Goal: Transaction & Acquisition: Purchase product/service

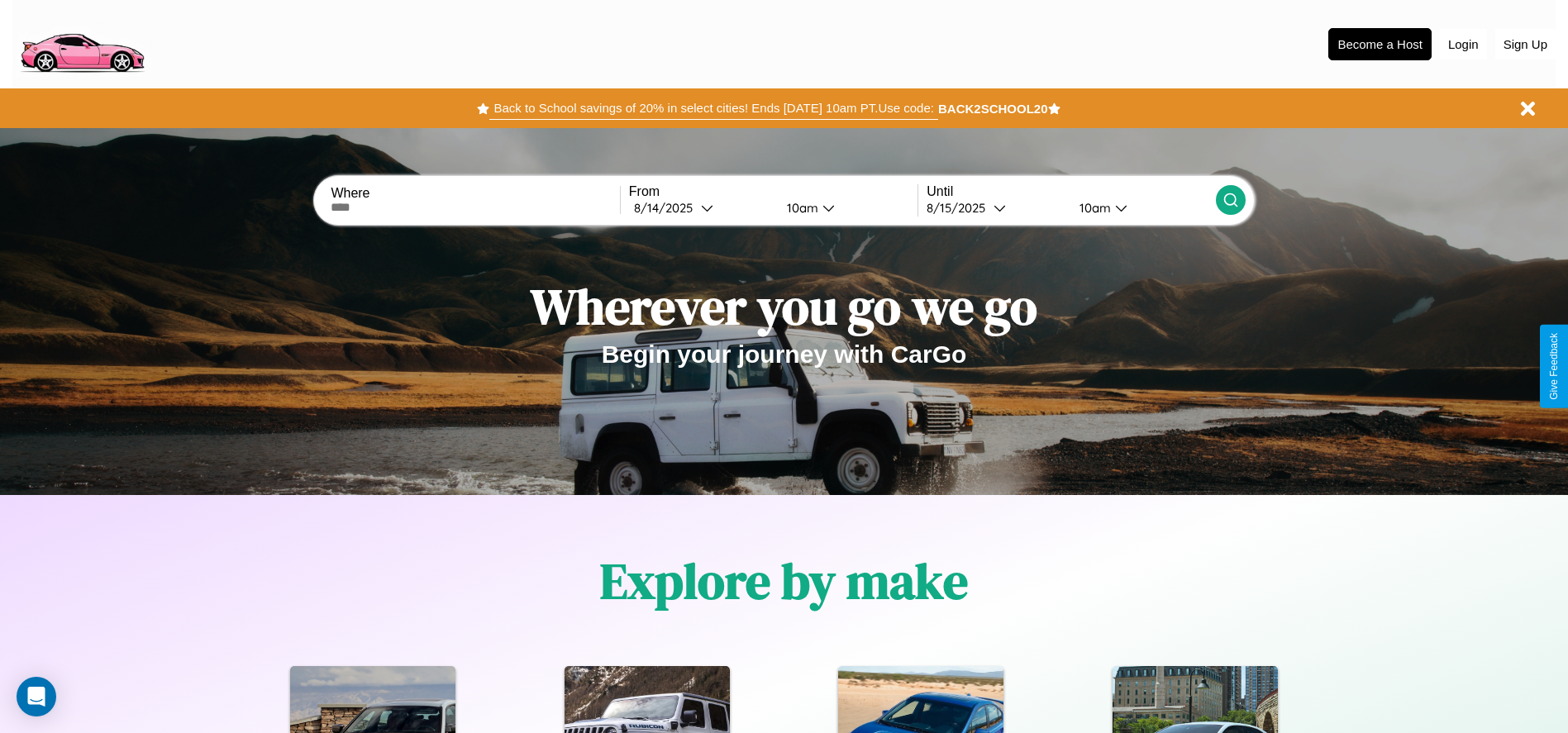
click at [713, 108] on button "Back to School savings of 20% in select cities! Ends 9/1 at 10am PT. Use code:" at bounding box center [713, 108] width 447 height 23
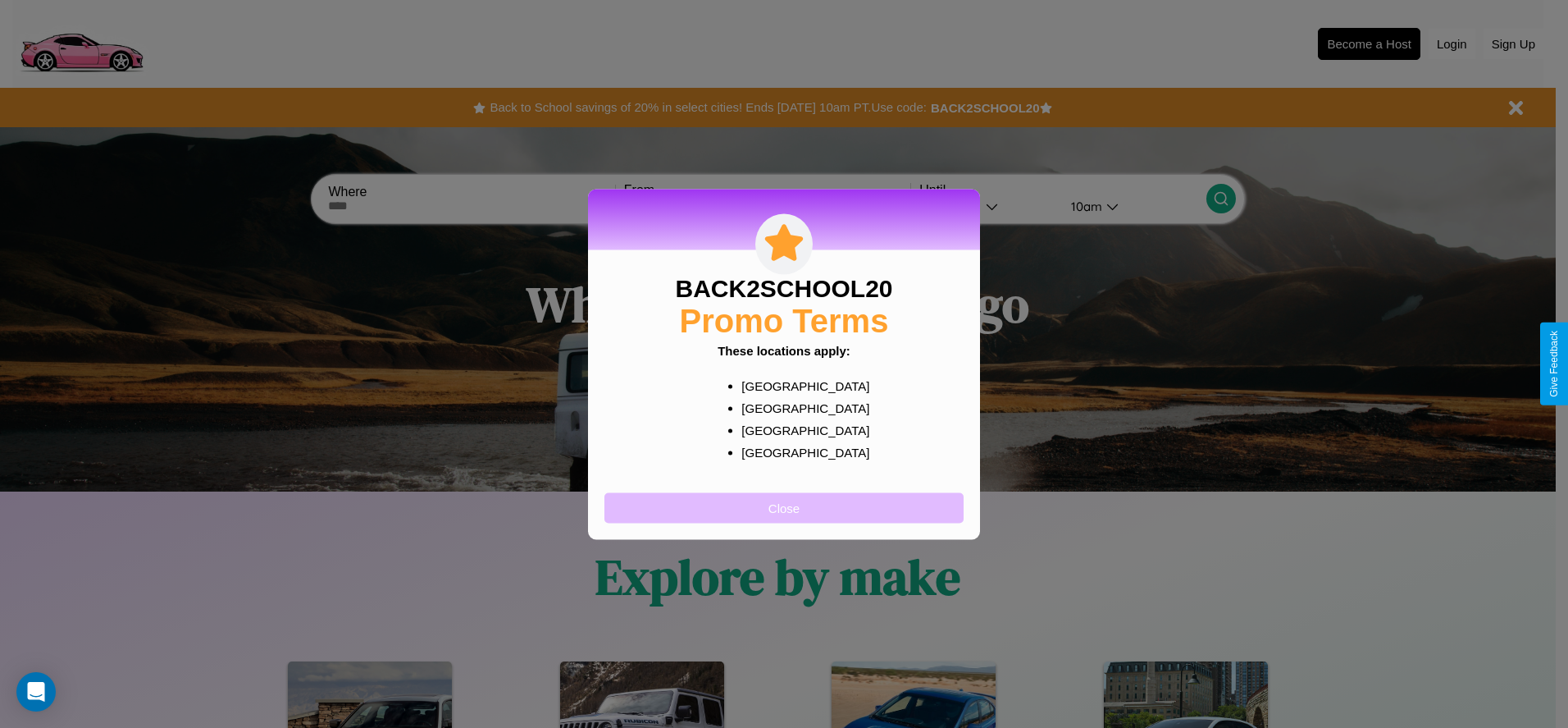
click at [784, 507] on button "Close" at bounding box center [784, 507] width 359 height 30
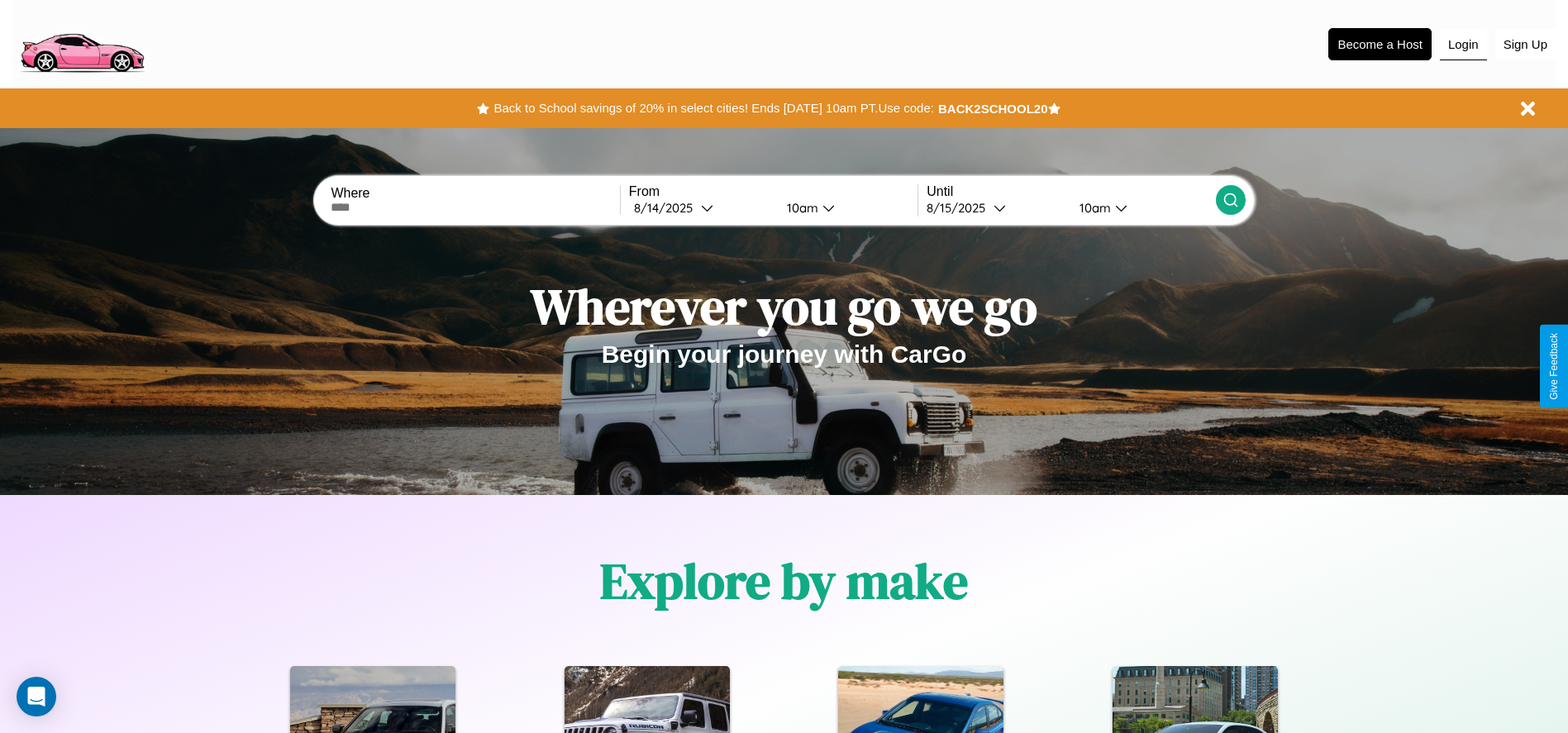
click at [1463, 44] on button "Login" at bounding box center [1463, 45] width 47 height 31
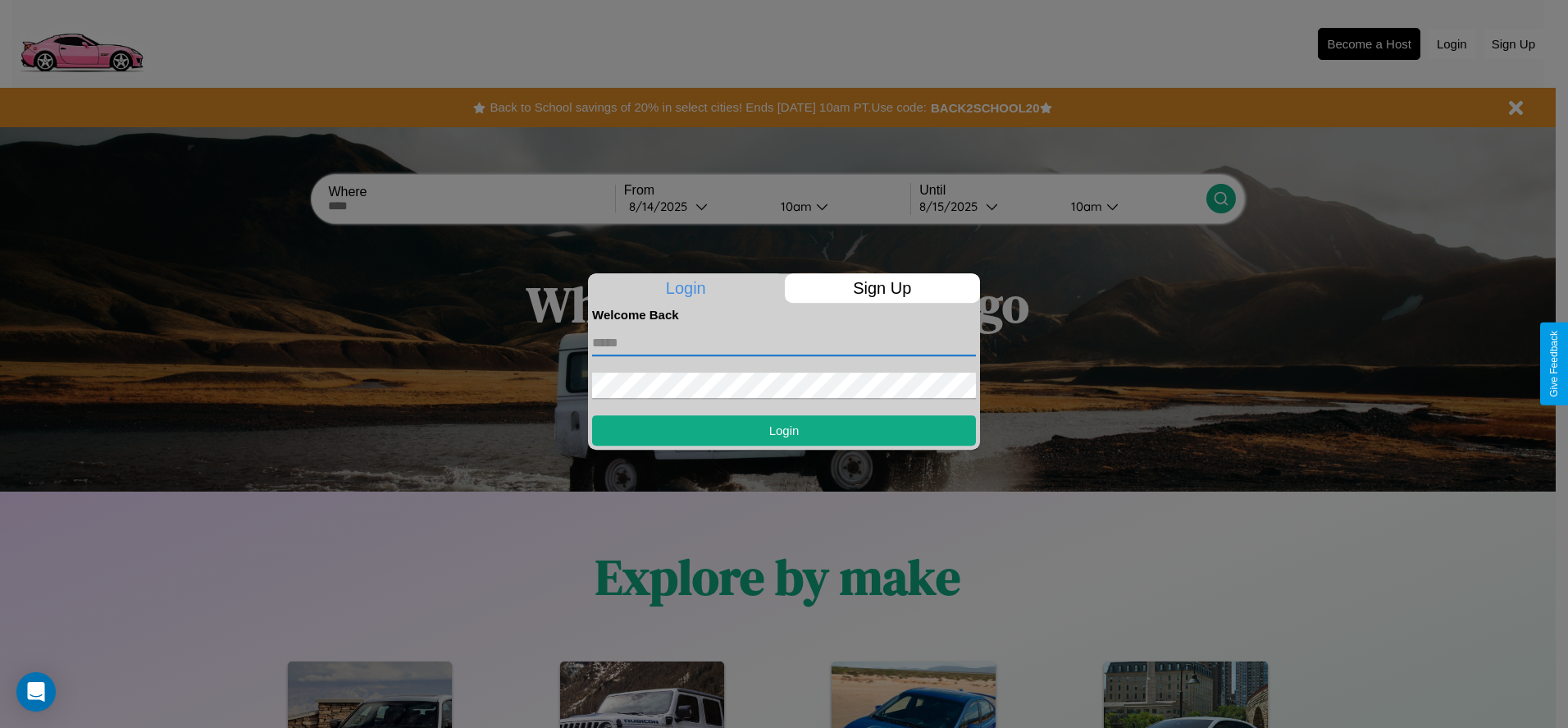
click at [784, 342] on input "text" at bounding box center [784, 343] width 384 height 26
type input "**********"
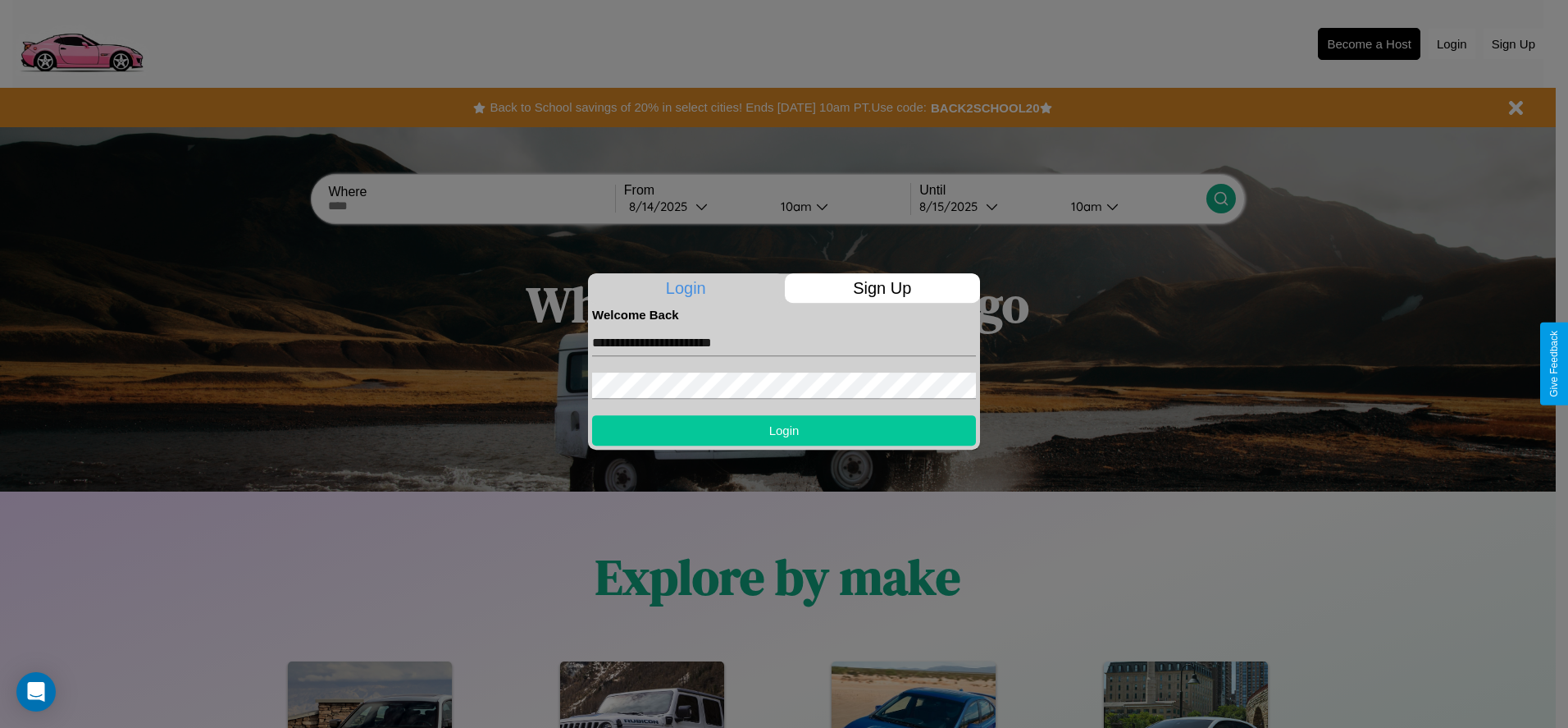
click at [784, 430] on button "Login" at bounding box center [784, 430] width 384 height 30
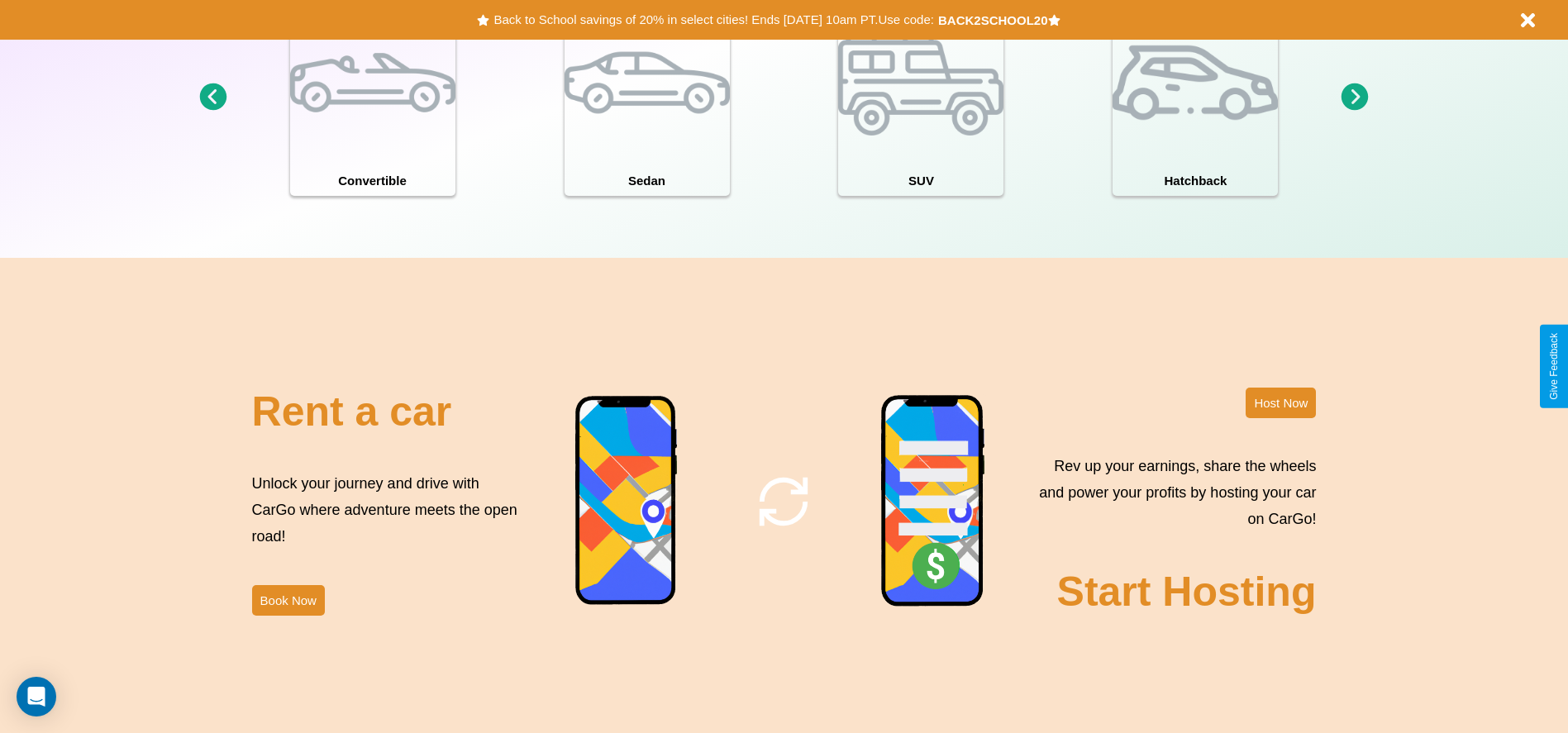
scroll to position [1998, 0]
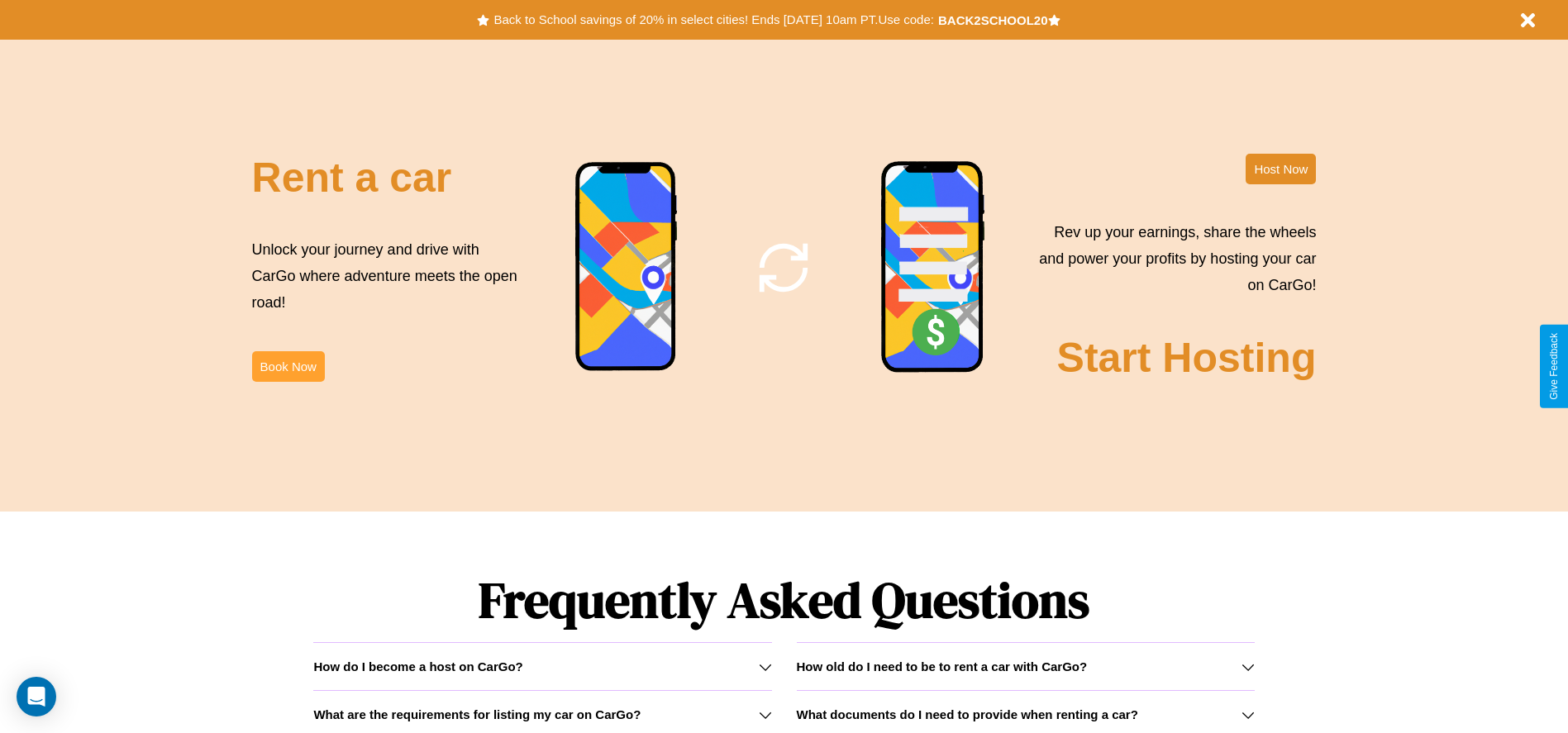
click at [288, 366] on button "Book Now" at bounding box center [288, 366] width 73 height 30
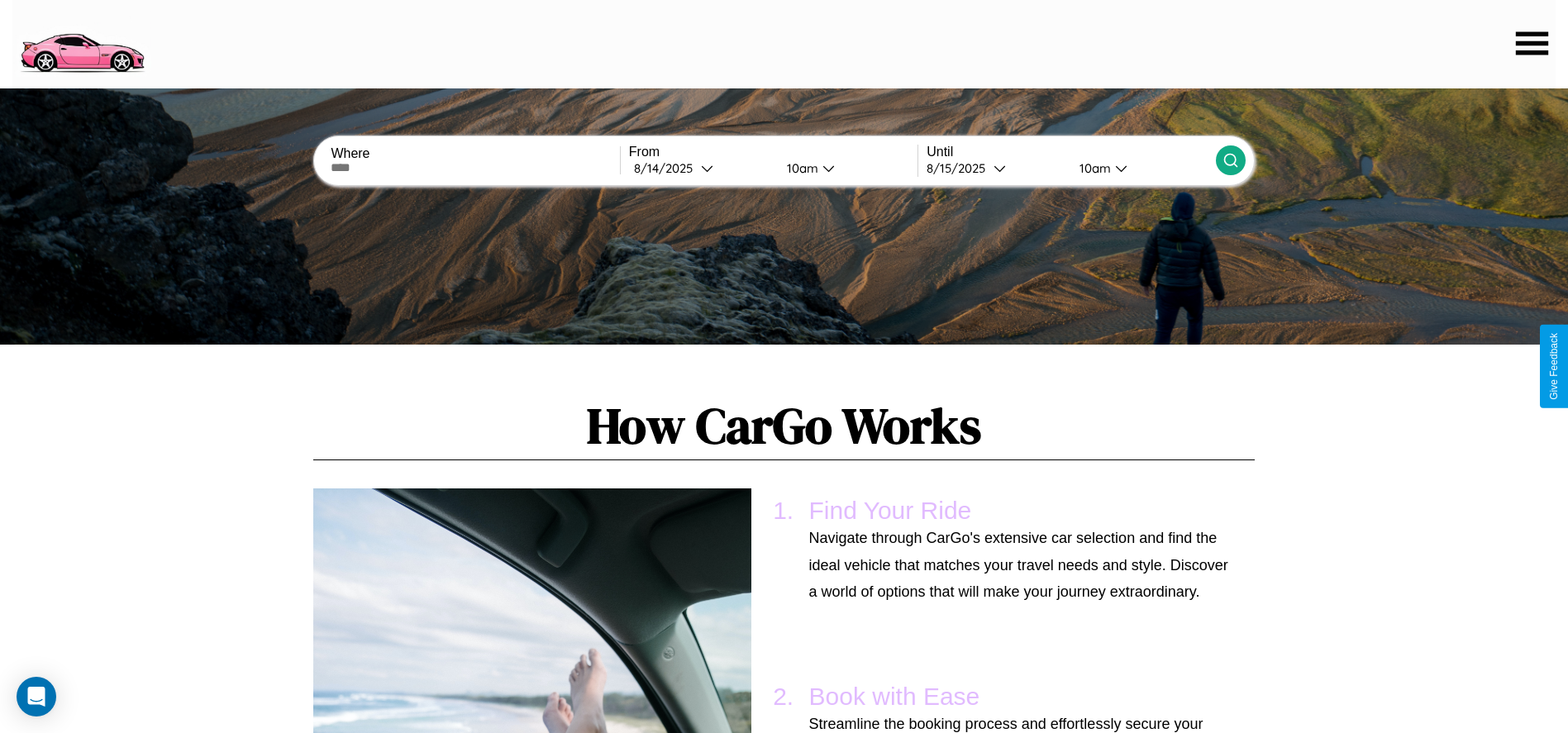
click at [476, 167] on input "text" at bounding box center [475, 168] width 289 height 14
type input "******"
click at [700, 167] on icon at bounding box center [706, 168] width 13 height 13
select select "*"
select select "****"
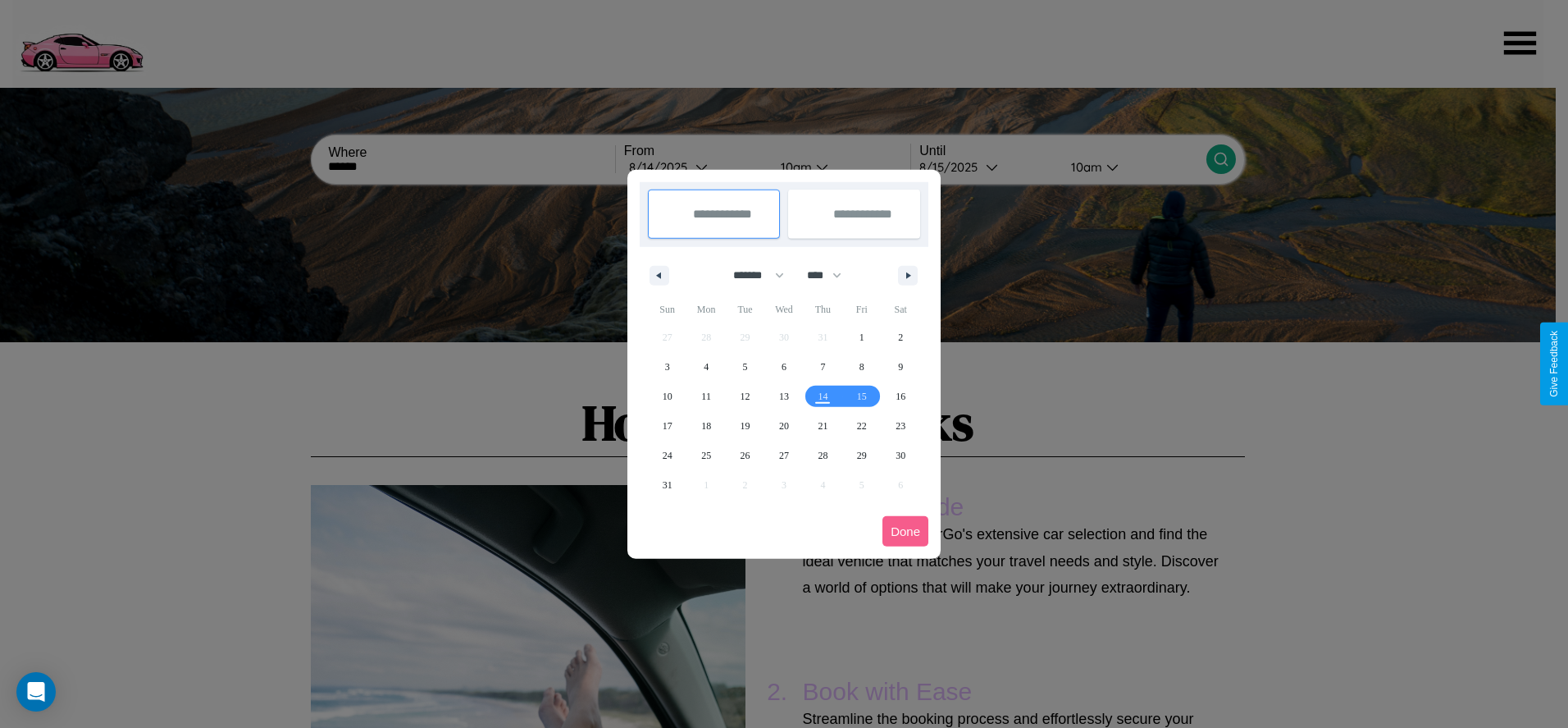
click at [751, 275] on select "******* ******** ***** ***** *** **** **** ****** ********* ******* ******** **…" at bounding box center [756, 275] width 70 height 27
click at [667, 484] on span "31" at bounding box center [667, 485] width 10 height 30
type input "**********"
click at [909, 275] on icon "button" at bounding box center [911, 275] width 8 height 7
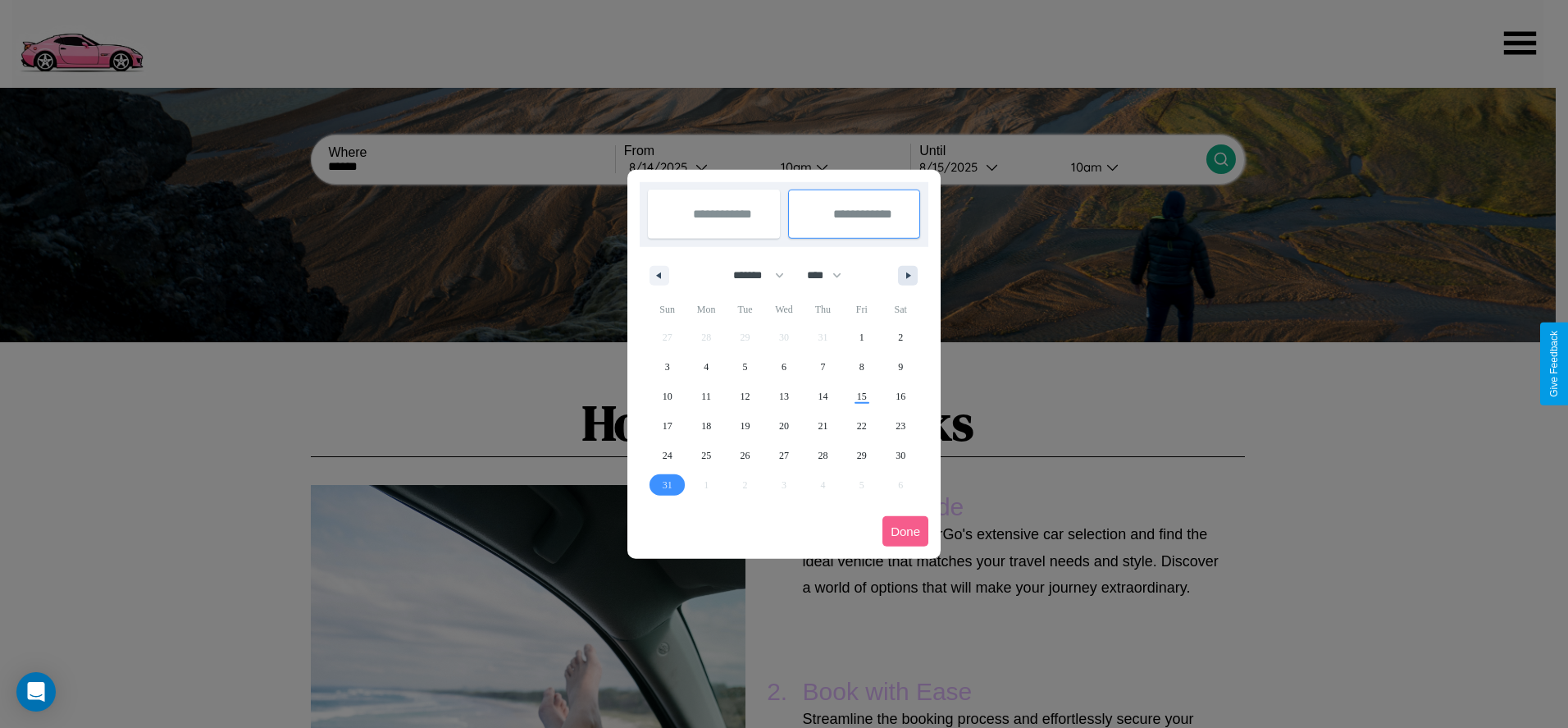
select select "*"
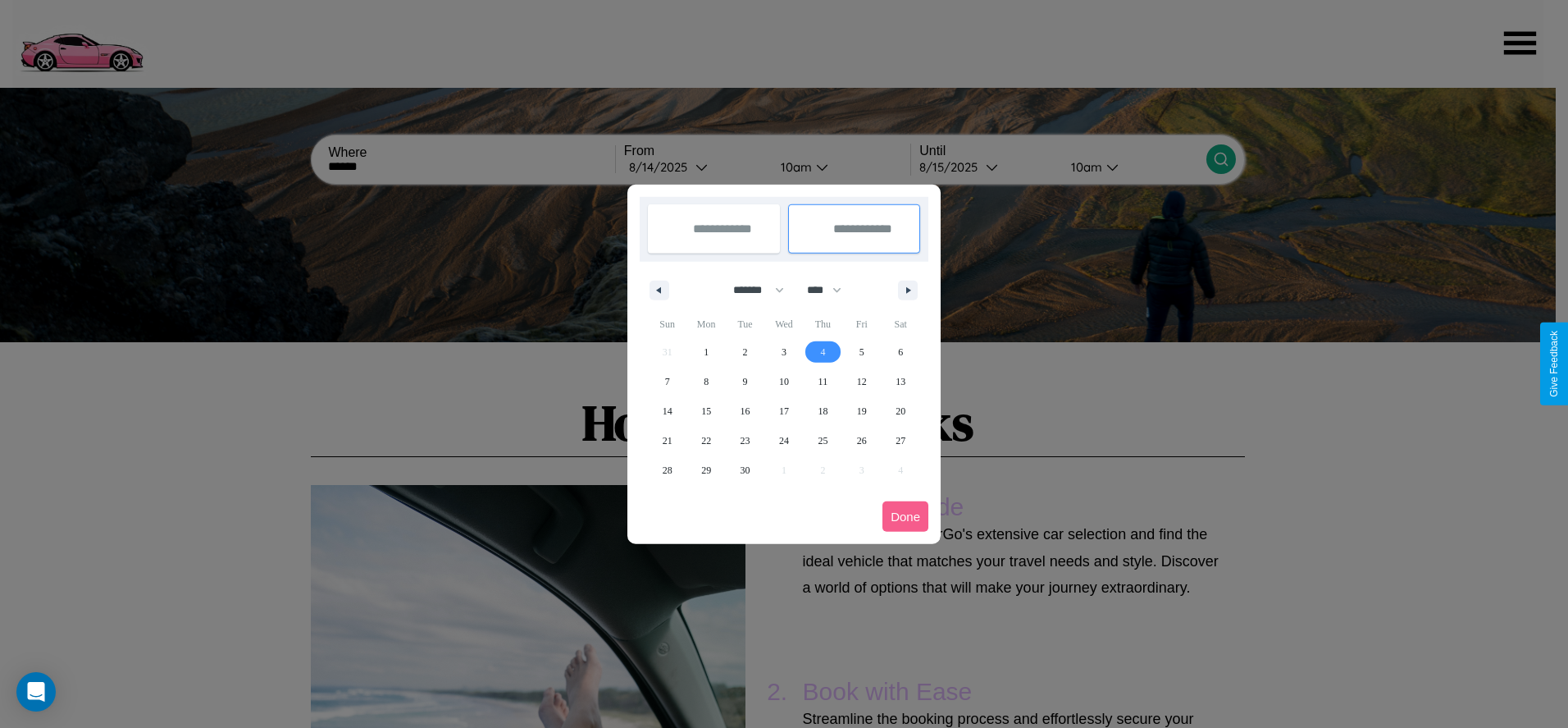
click at [823, 351] on span "4" at bounding box center [823, 351] width 5 height 30
type input "**********"
select select "*"
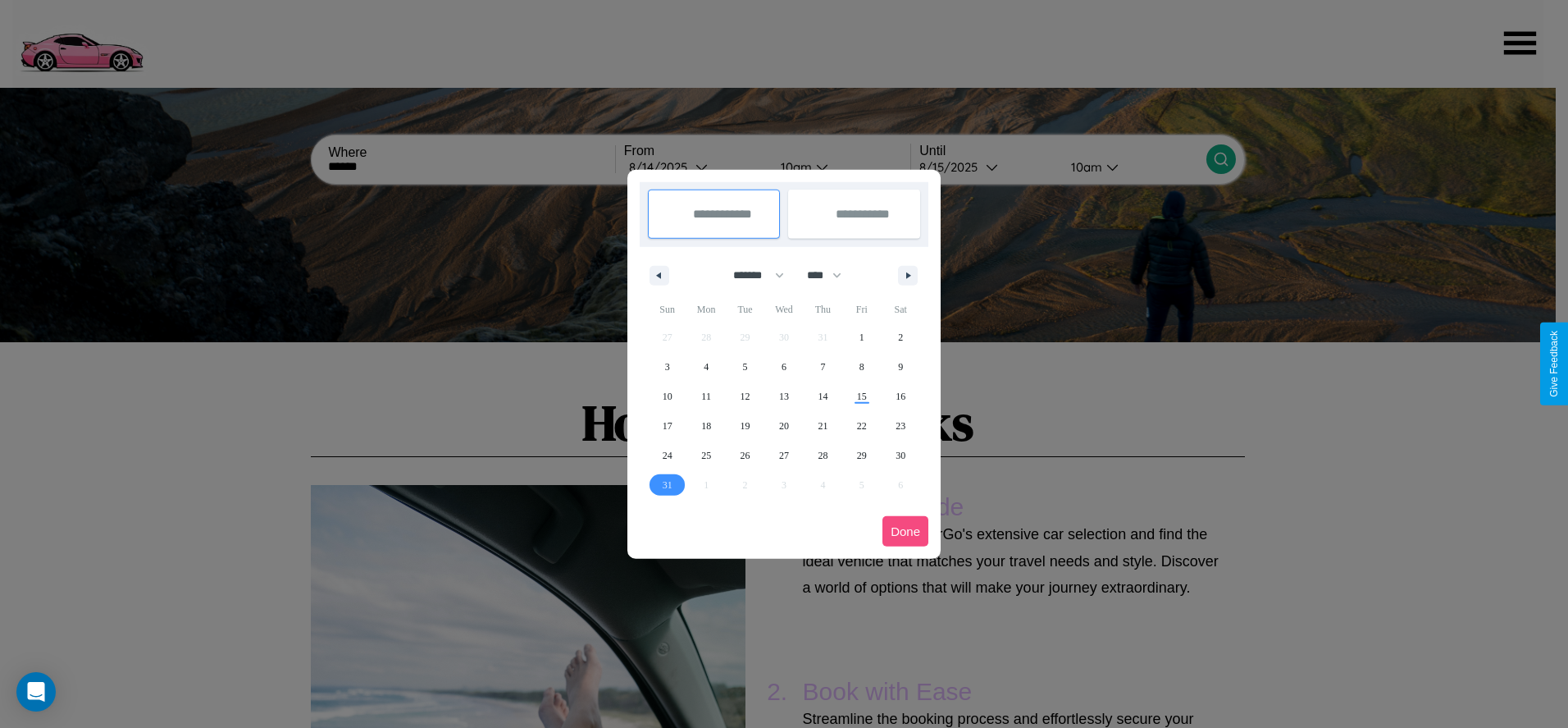
click at [906, 531] on button "Done" at bounding box center [906, 530] width 46 height 30
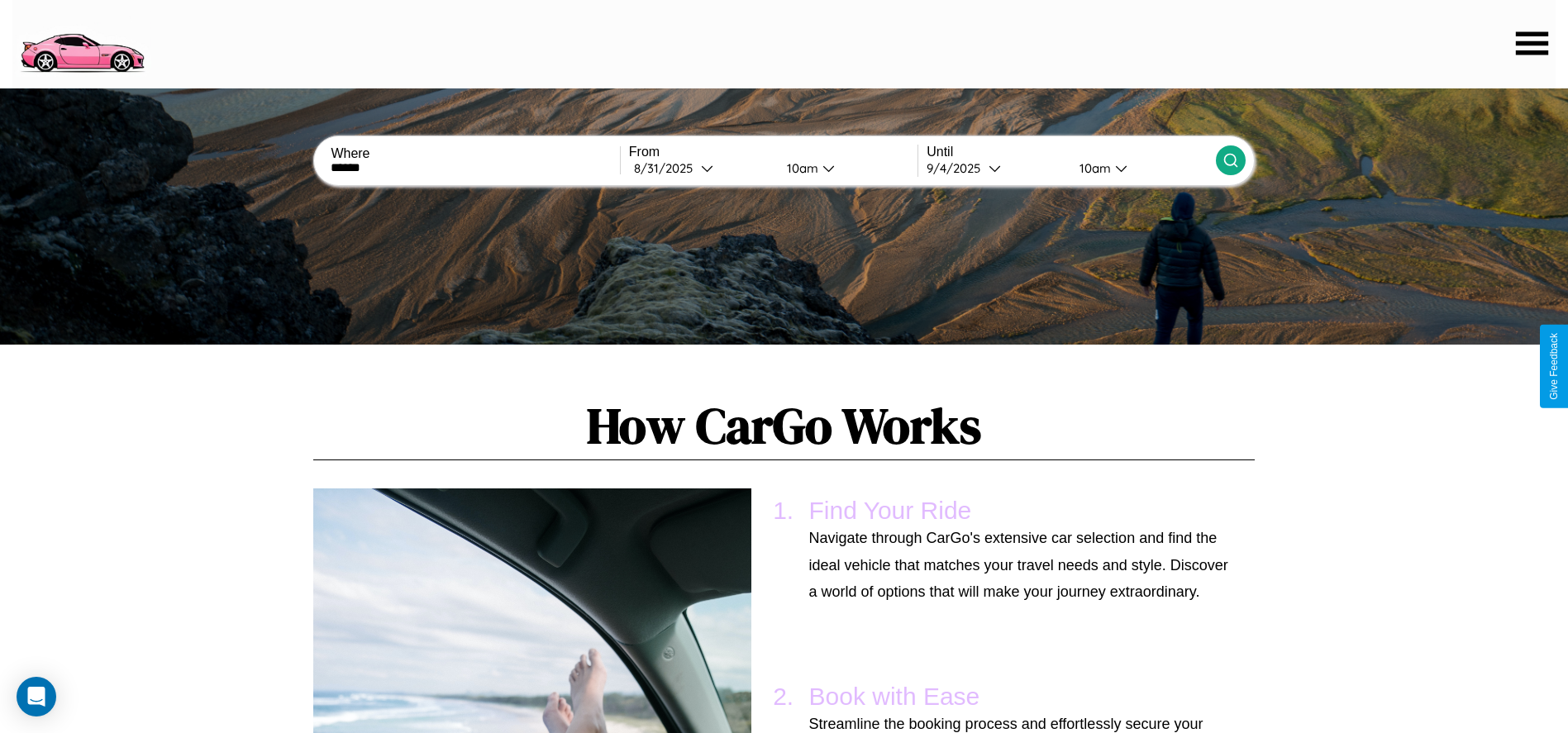
click at [1092, 167] on div "10am" at bounding box center [1092, 168] width 44 height 16
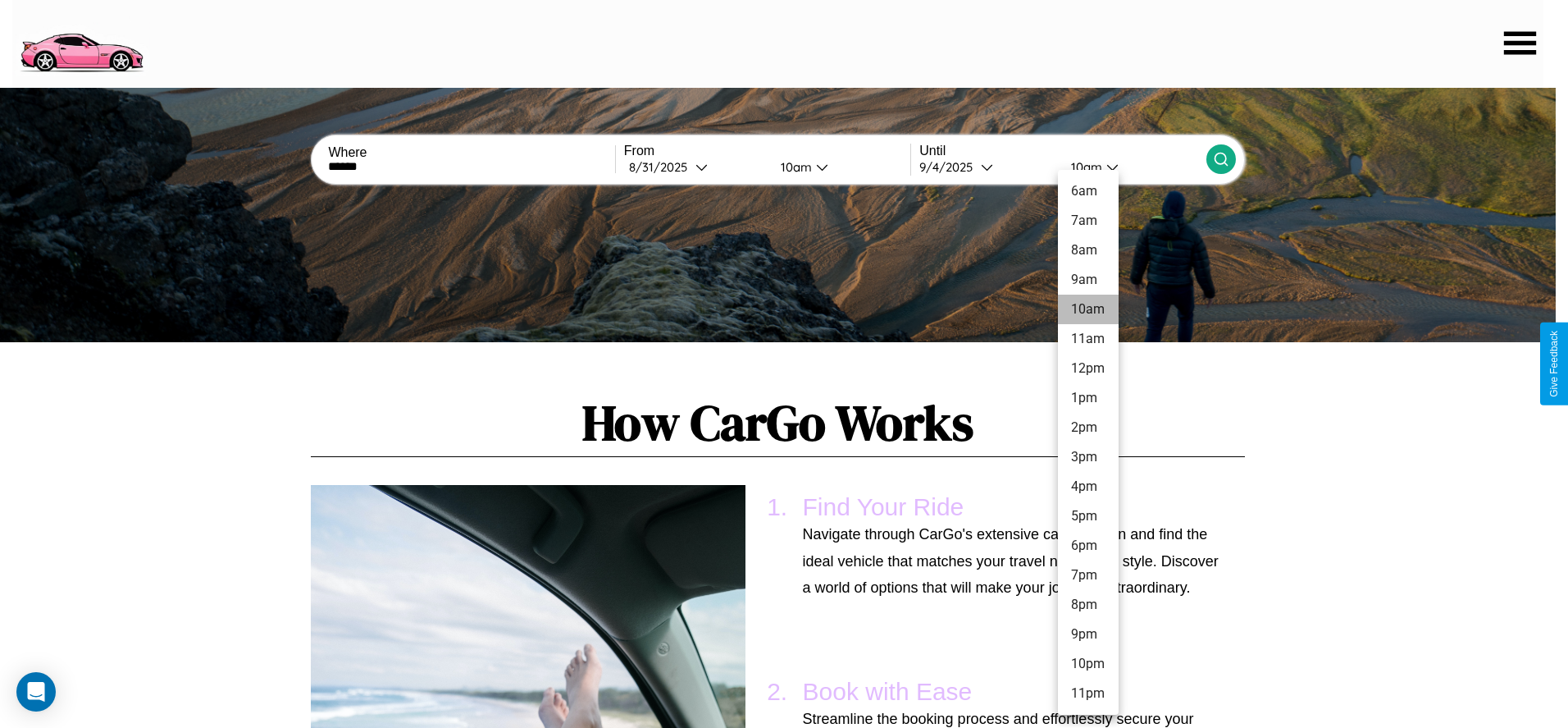
click at [1088, 309] on li "10am" at bounding box center [1088, 309] width 61 height 30
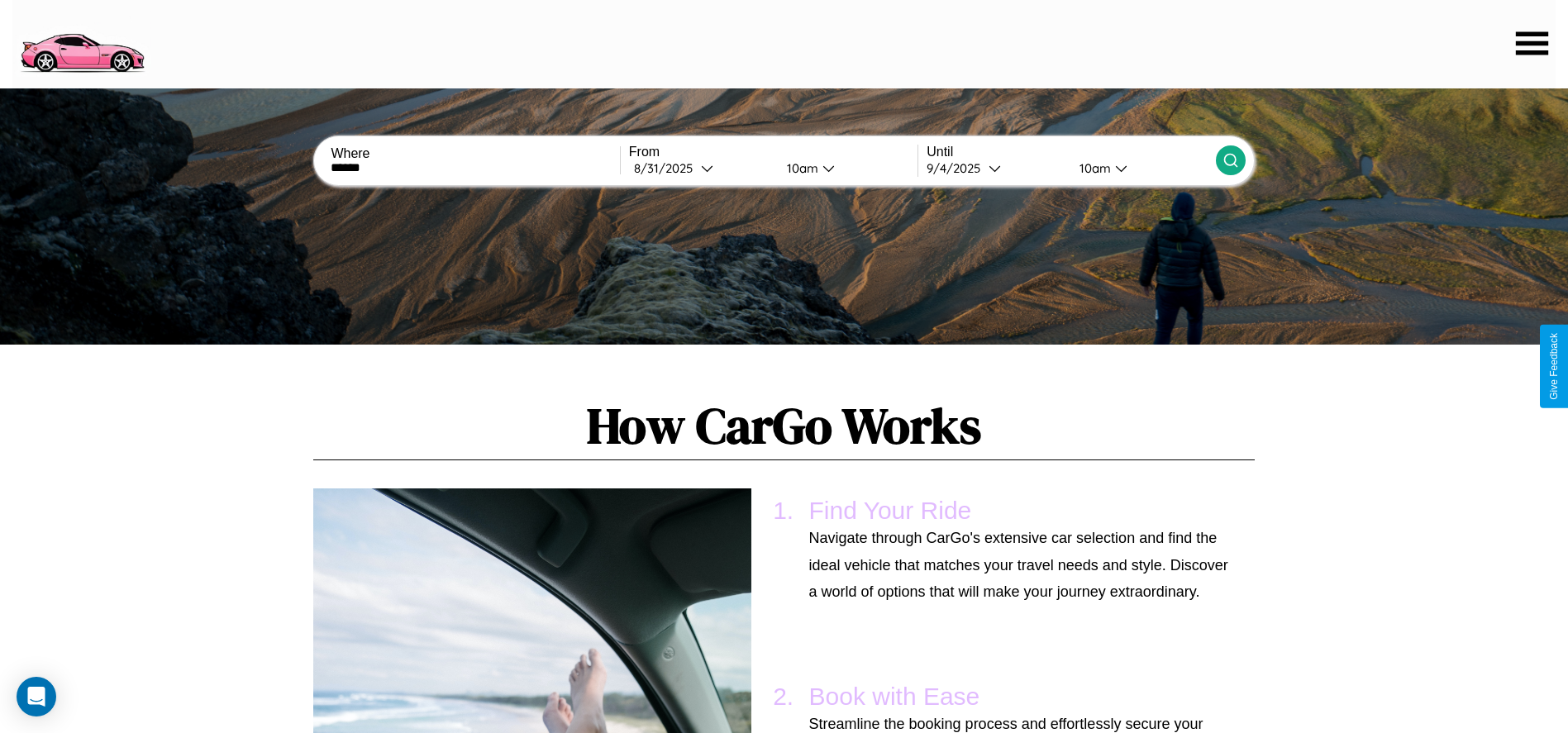
click at [1229, 160] on icon at bounding box center [1230, 159] width 17 height 17
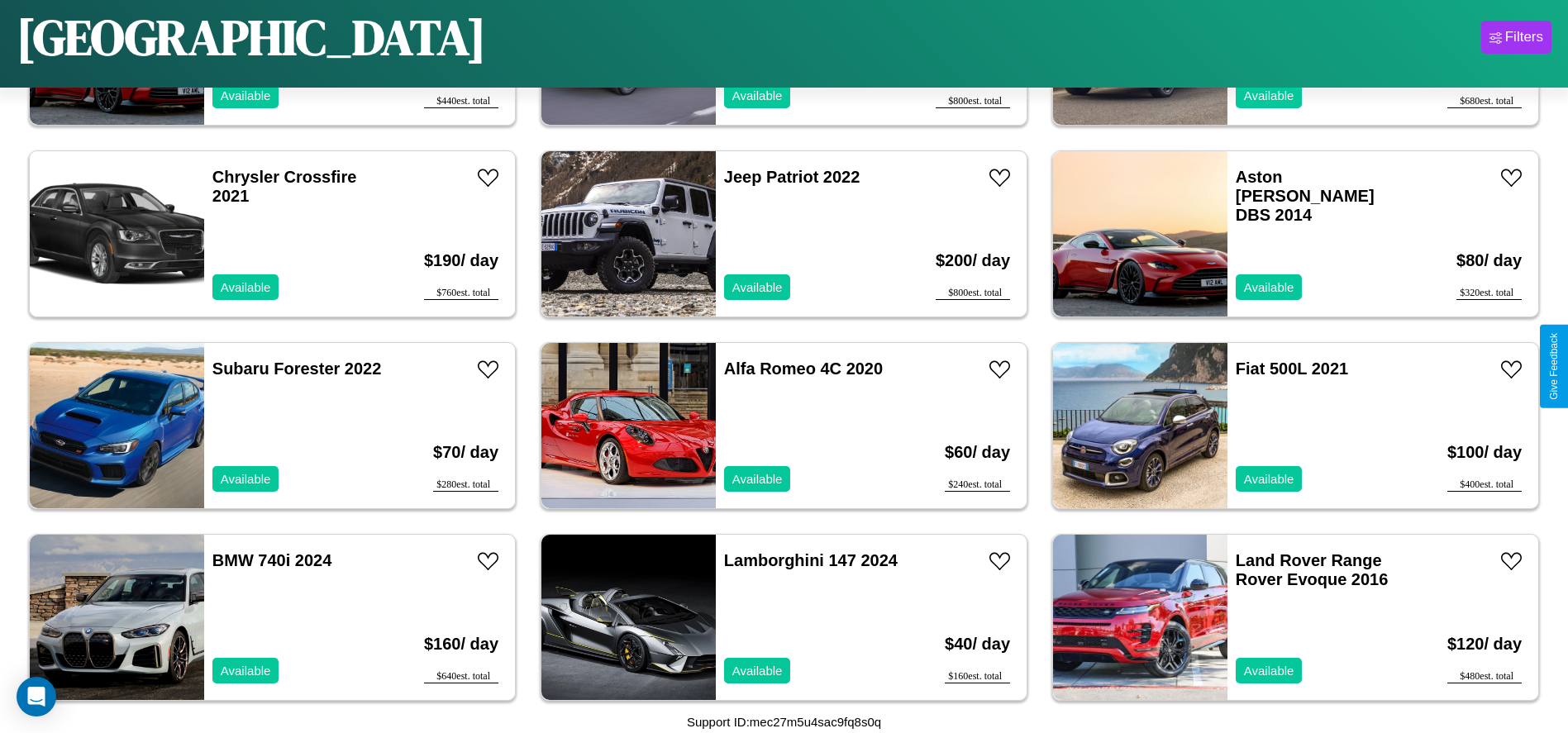
scroll to position [2675, 0]
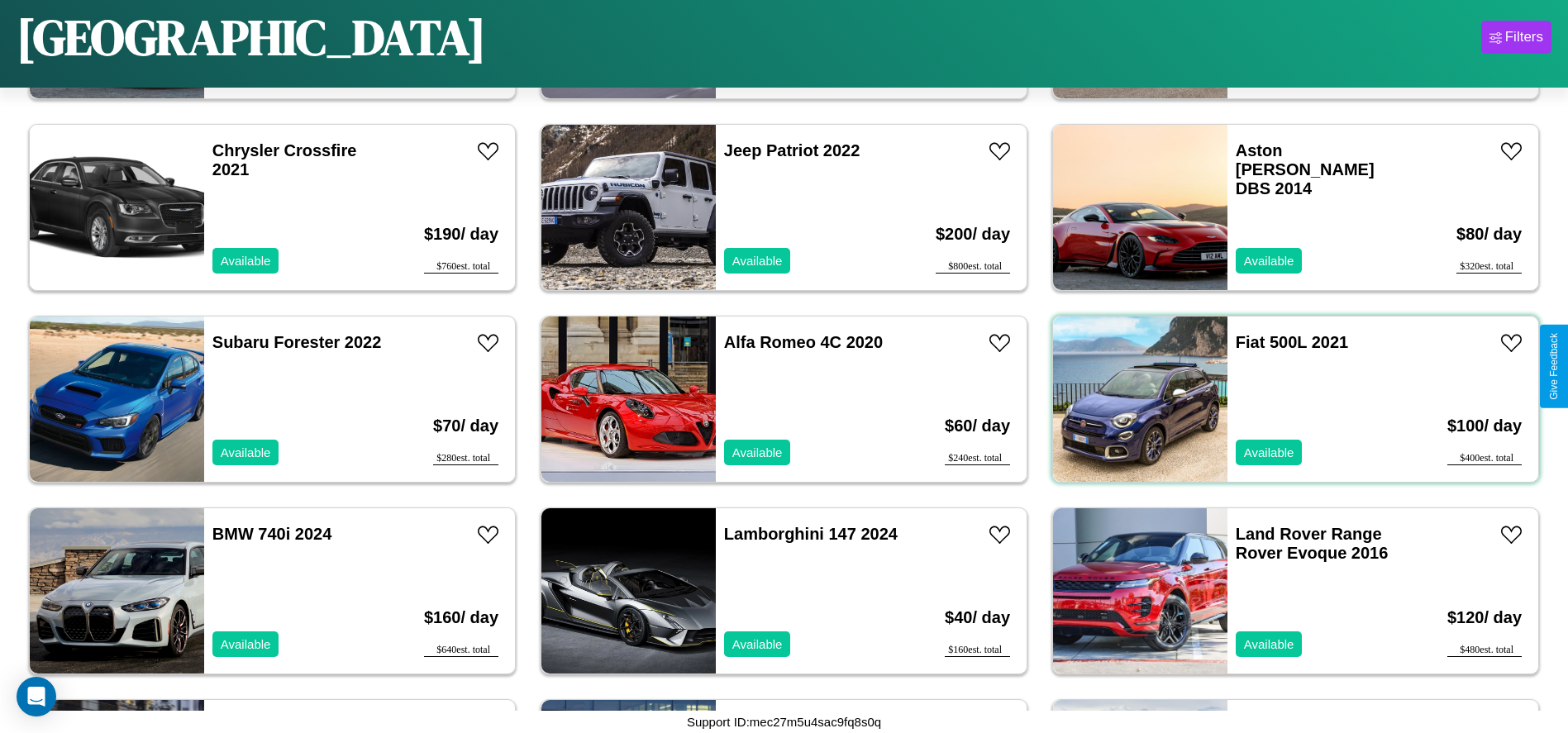
click at [1285, 399] on div "Fiat 500L 2021 Available" at bounding box center [1323, 399] width 191 height 165
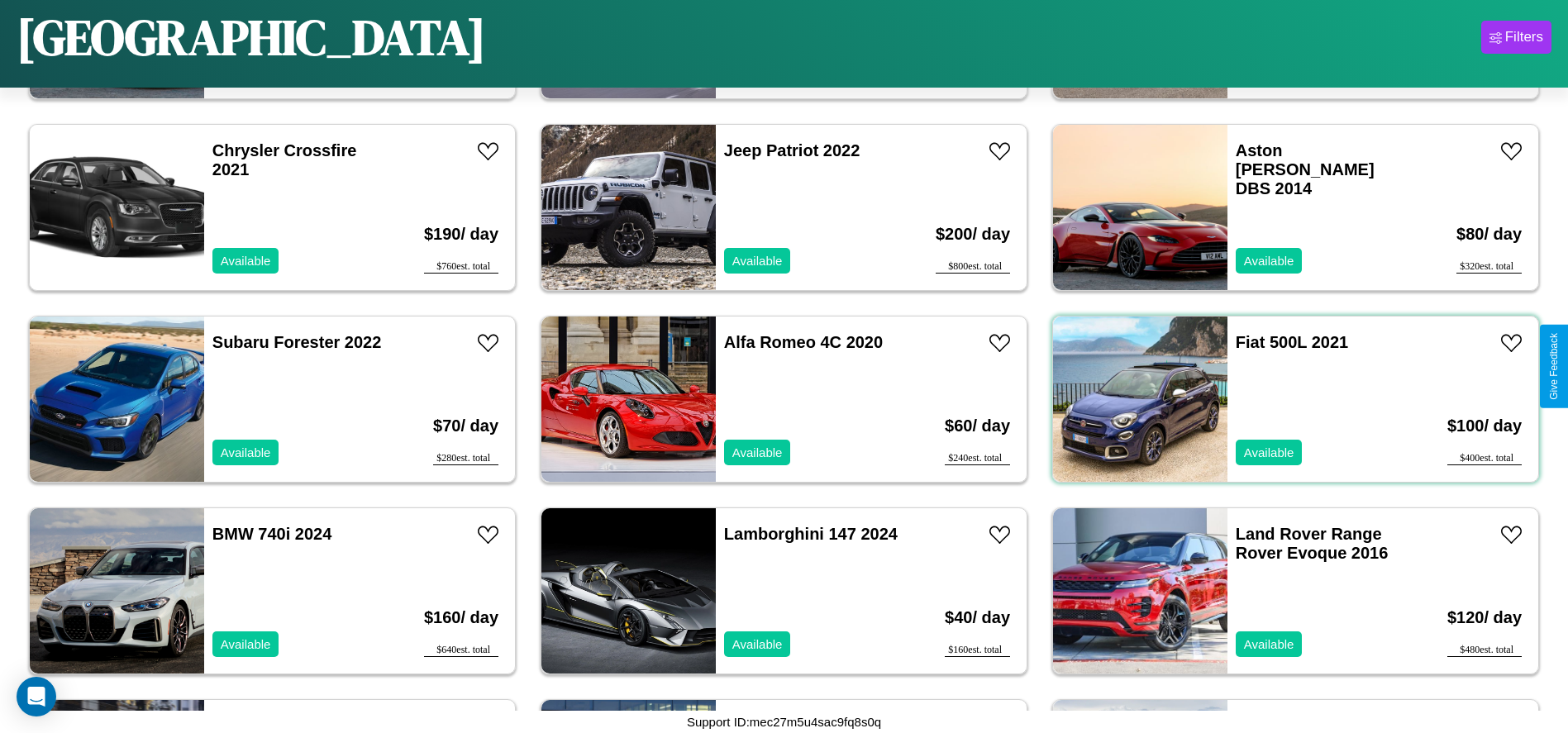
click at [1285, 399] on div "Fiat 500L 2021 Available" at bounding box center [1323, 399] width 191 height 165
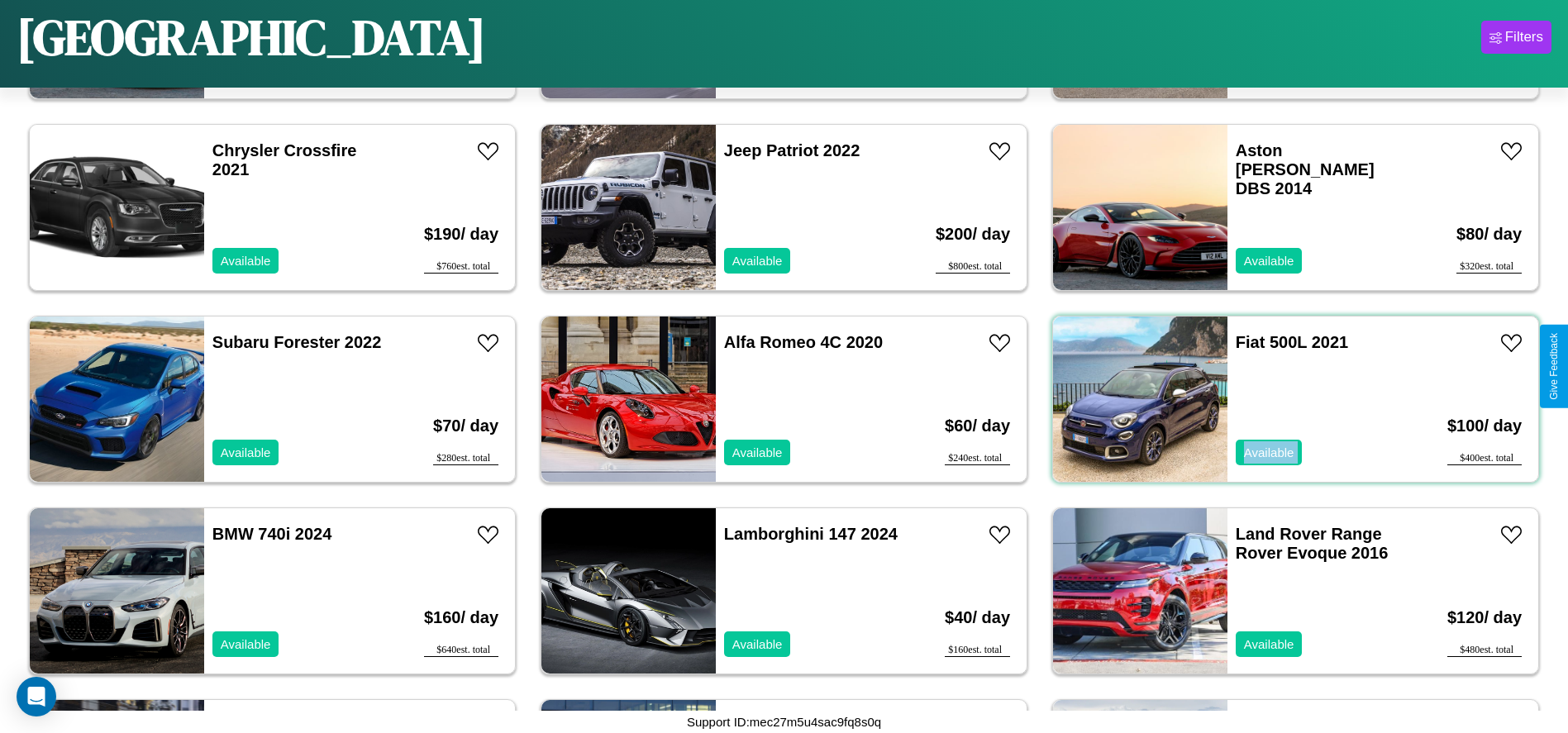
click at [1285, 399] on div "Fiat 500L 2021 Available" at bounding box center [1323, 399] width 191 height 165
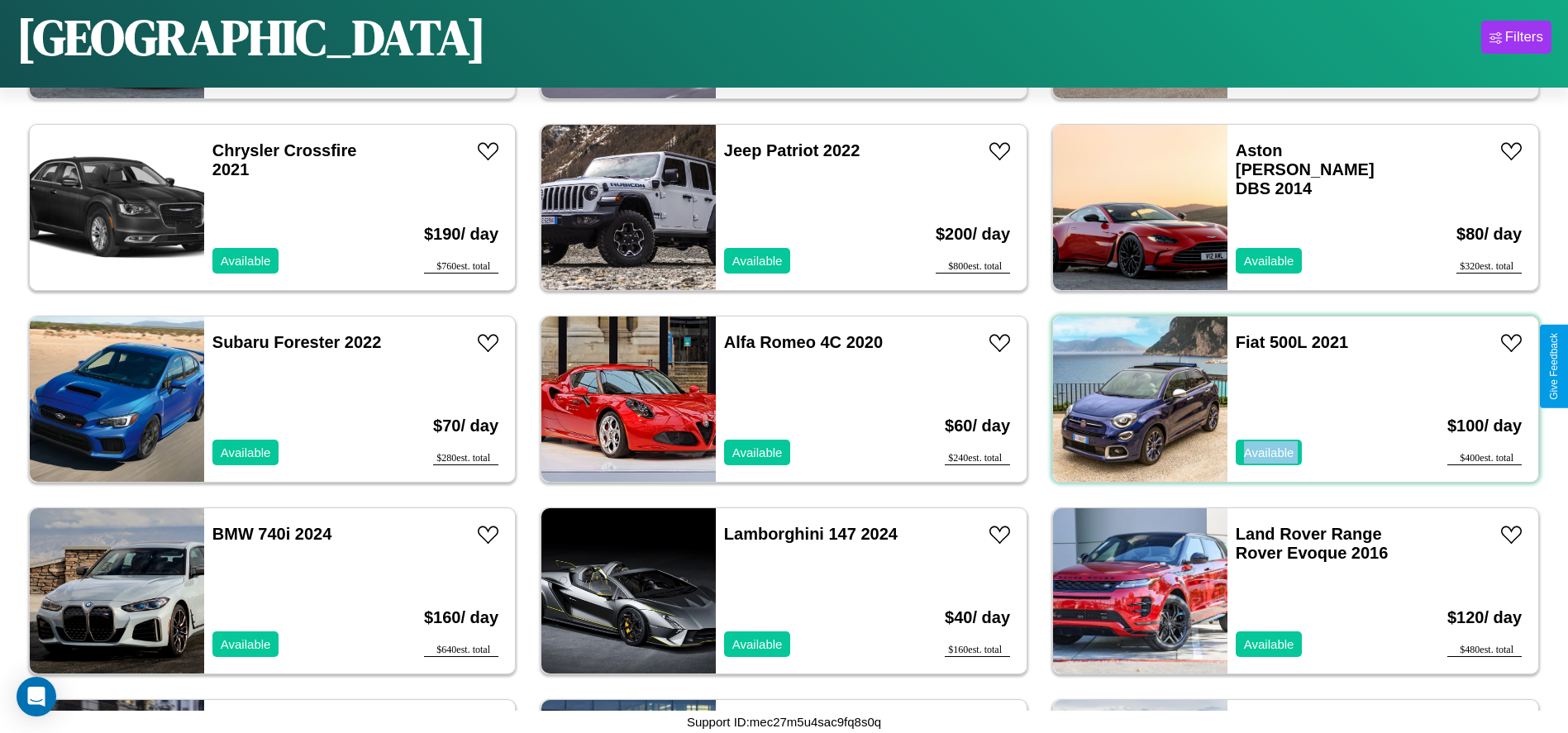
click at [1285, 399] on div "Fiat 500L 2021 Available" at bounding box center [1323, 399] width 191 height 165
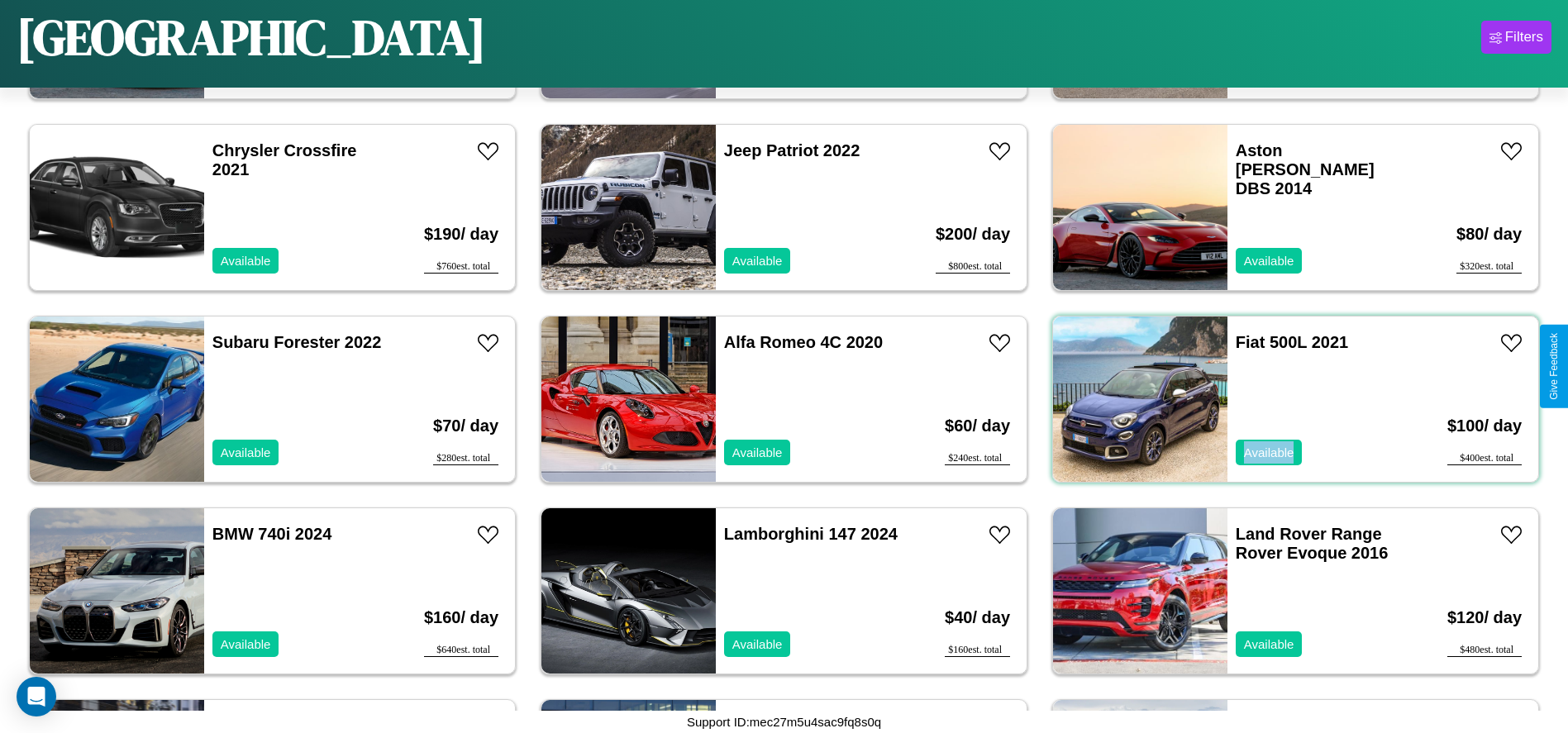
click at [1285, 399] on div "Fiat 500L 2021 Available" at bounding box center [1323, 399] width 191 height 165
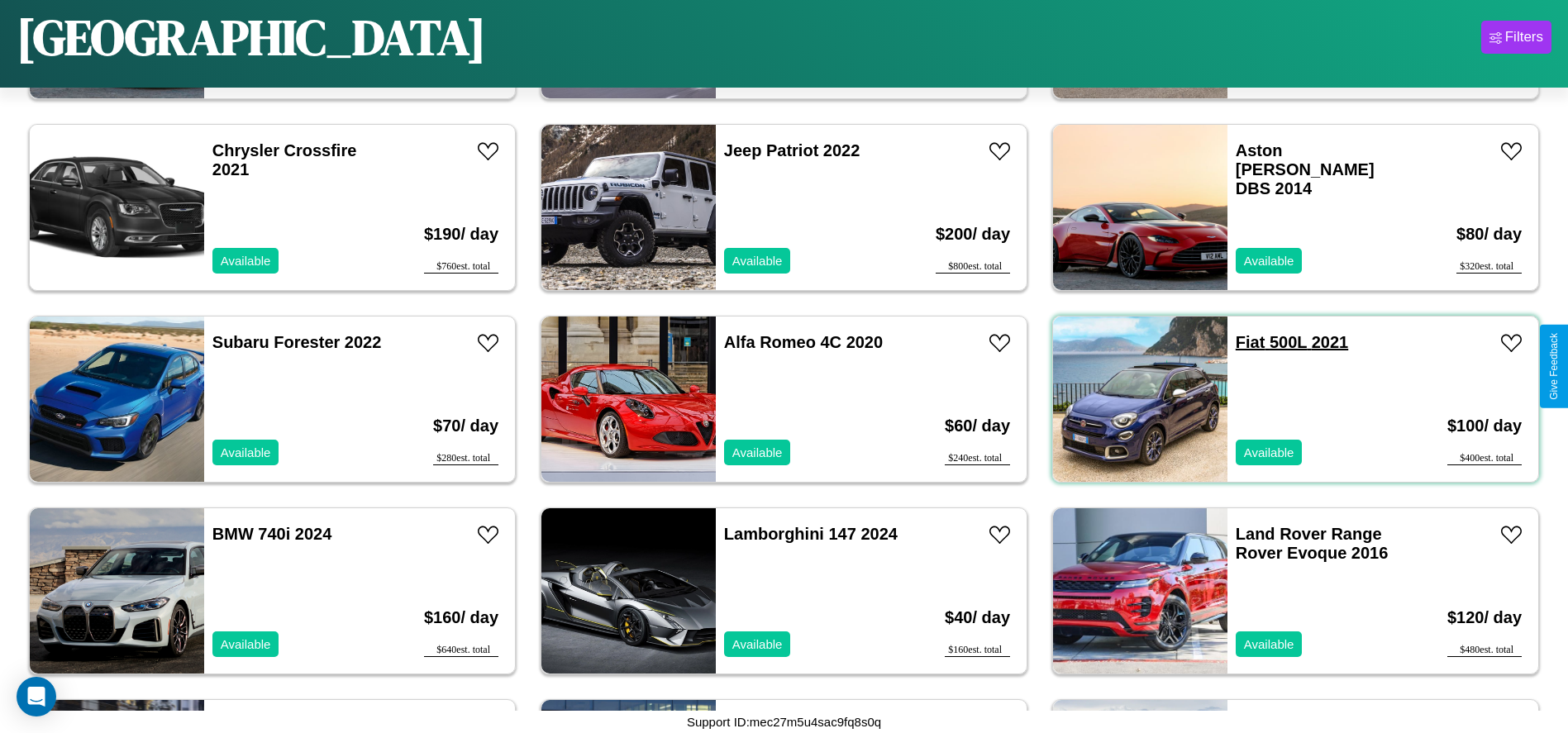
click at [1239, 342] on link "Fiat 500L 2021" at bounding box center [1292, 341] width 113 height 18
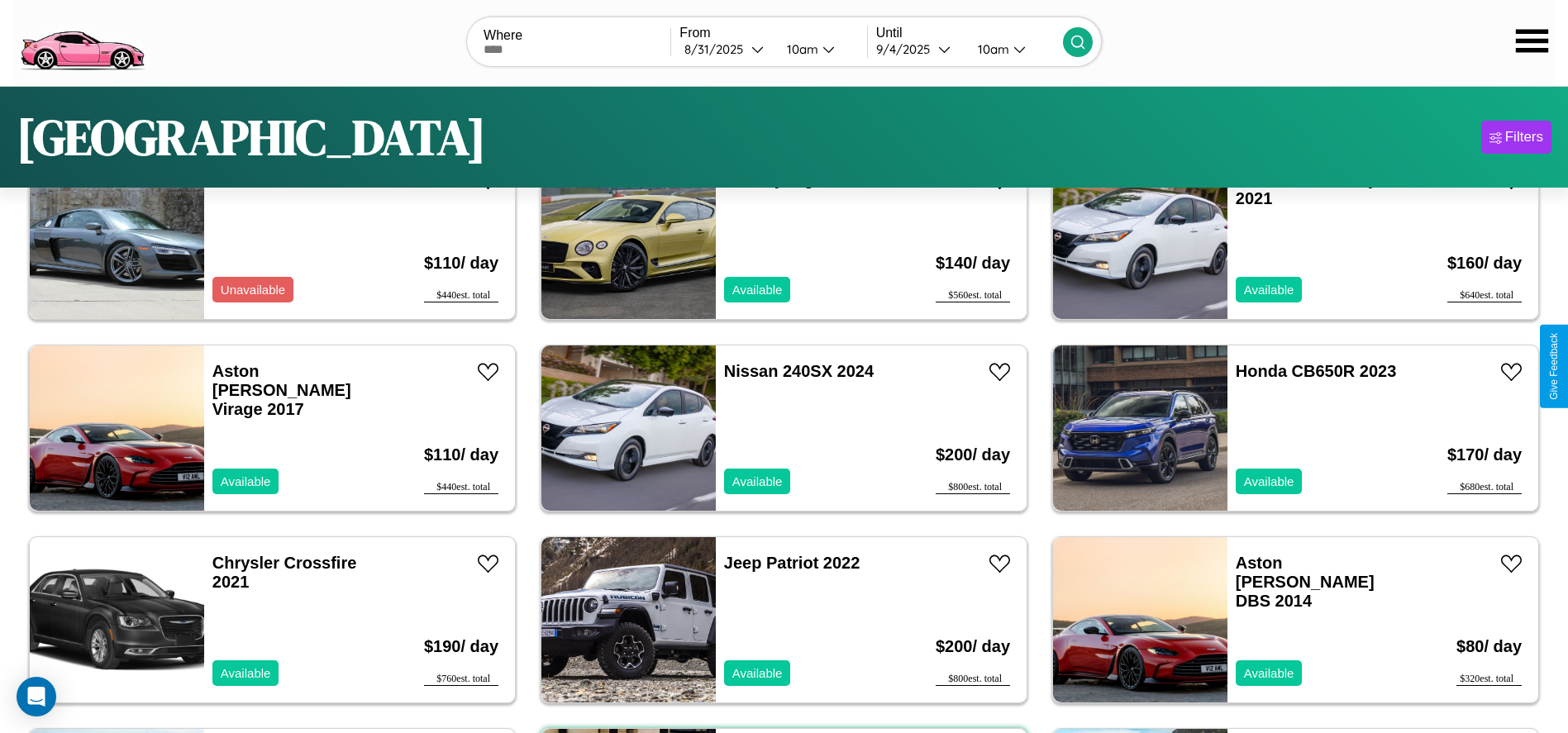
scroll to position [0, 0]
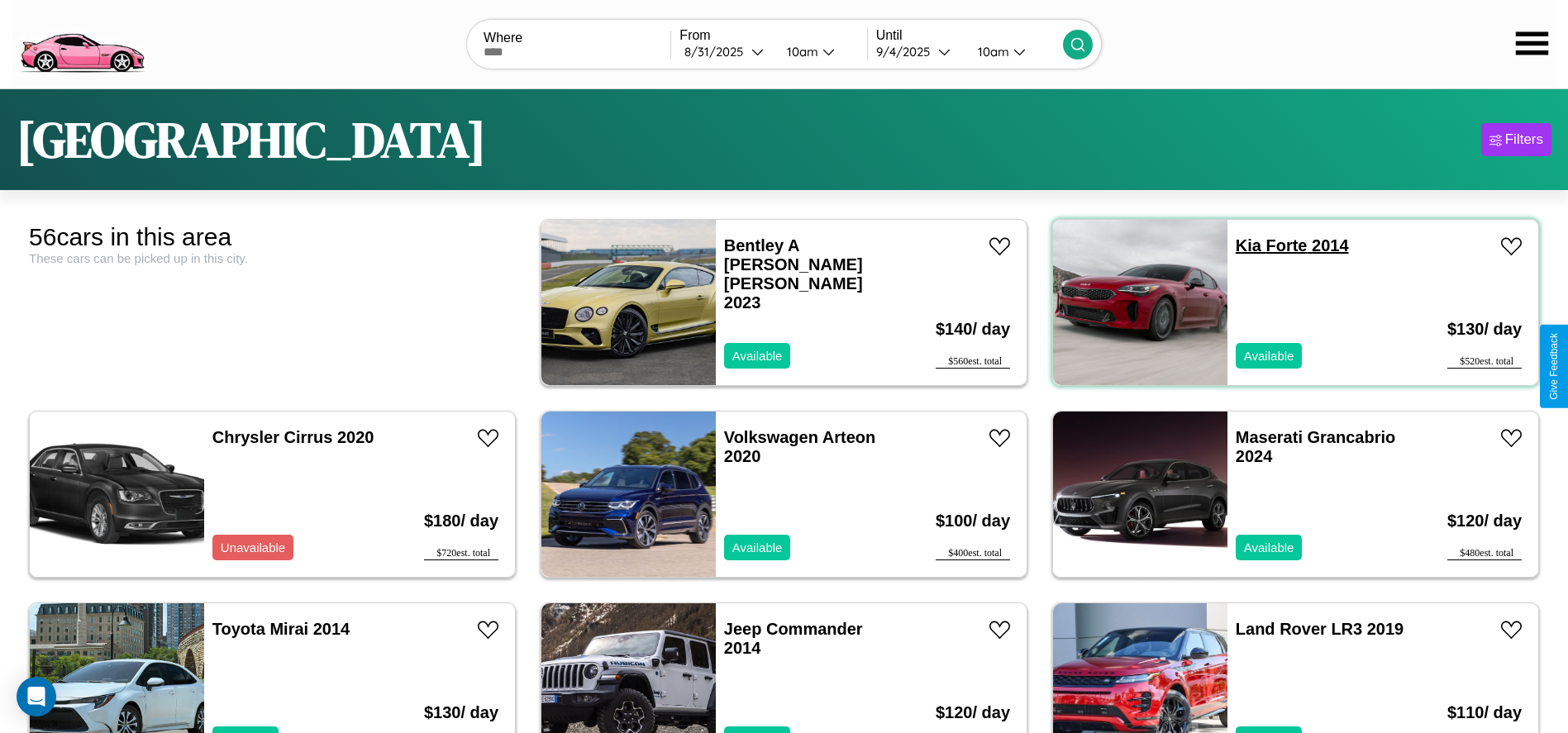
click at [1238, 245] on link "Kia Forte 2014" at bounding box center [1292, 245] width 113 height 18
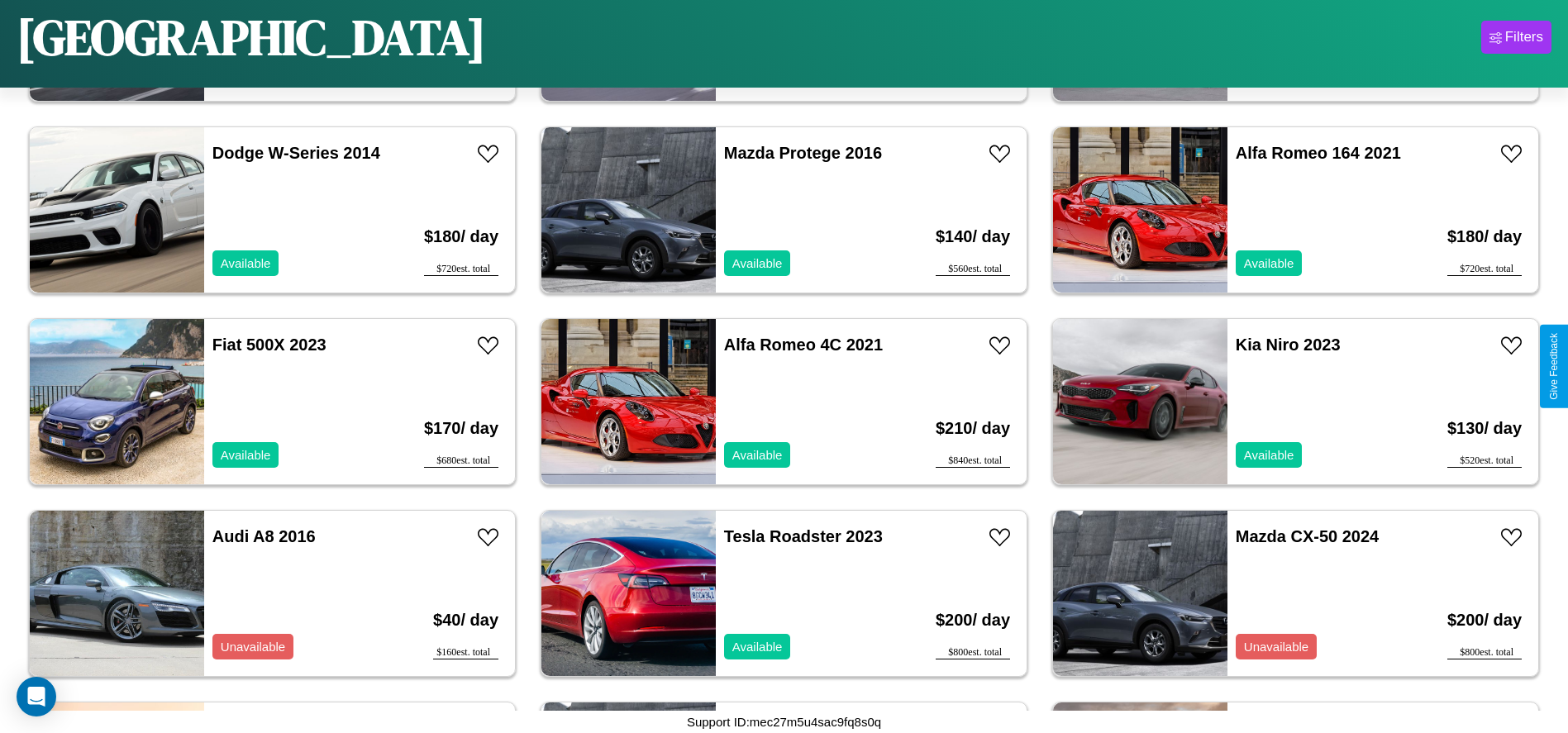
scroll to position [1334, 0]
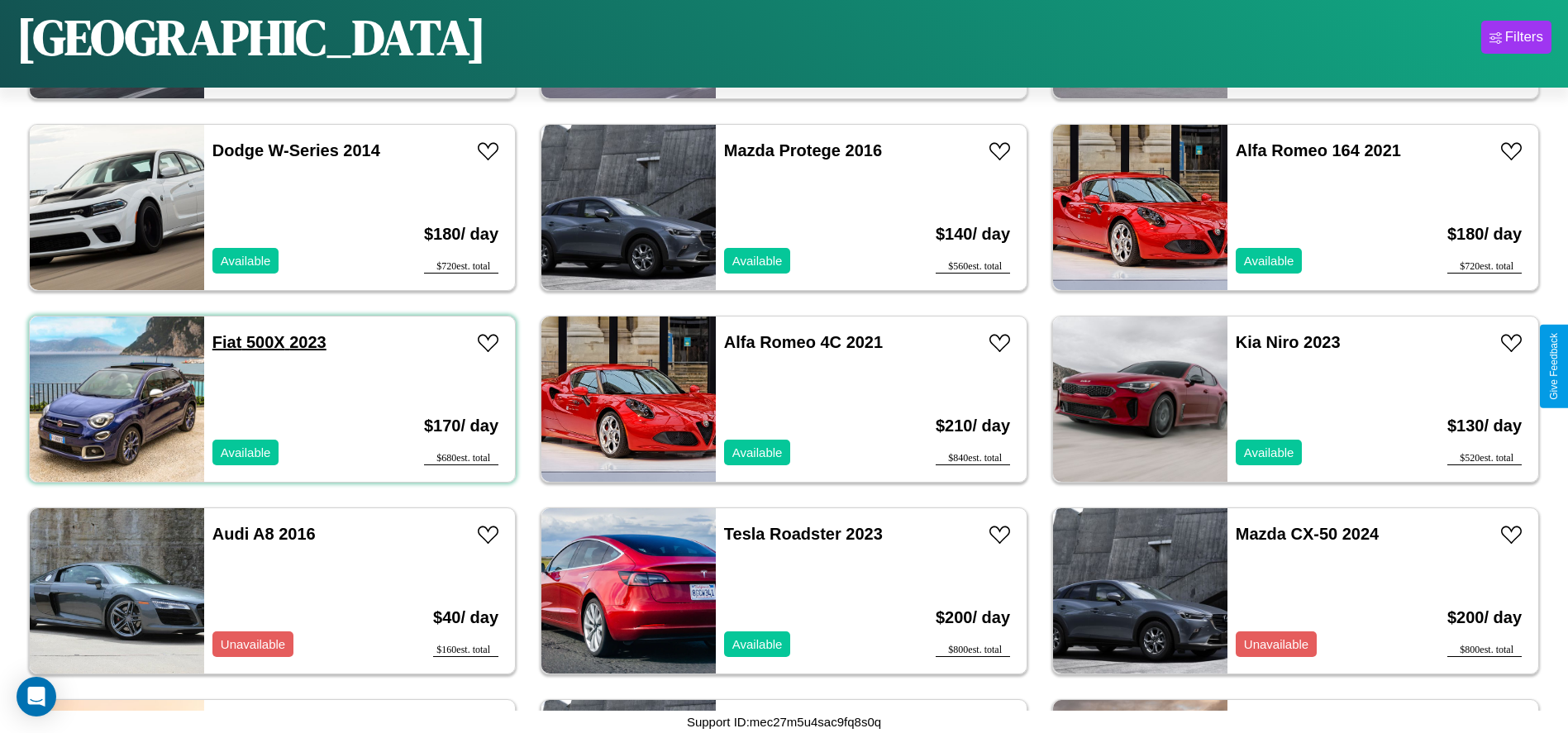
click at [225, 342] on link "Fiat 500X 2023" at bounding box center [268, 341] width 114 height 18
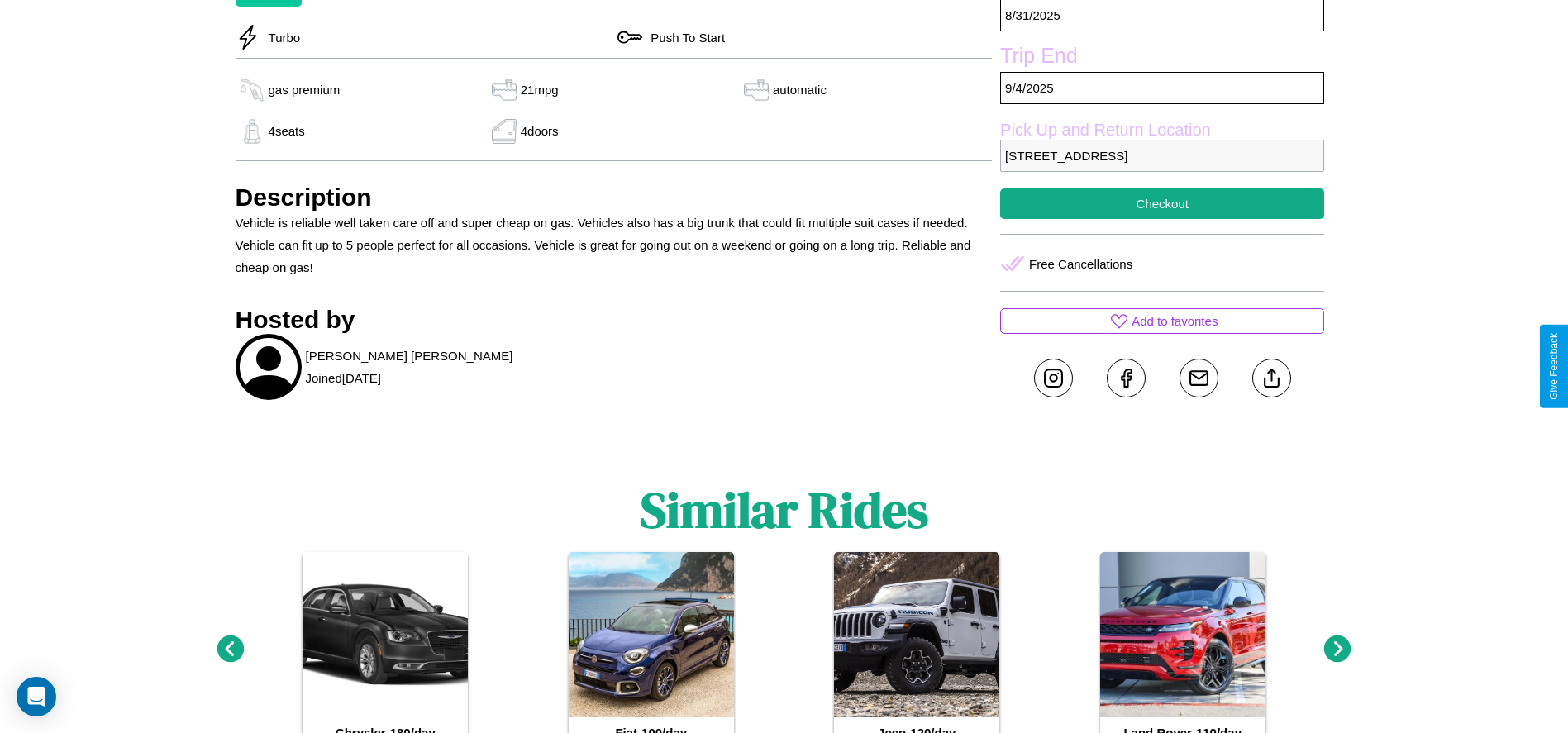
scroll to position [624, 0]
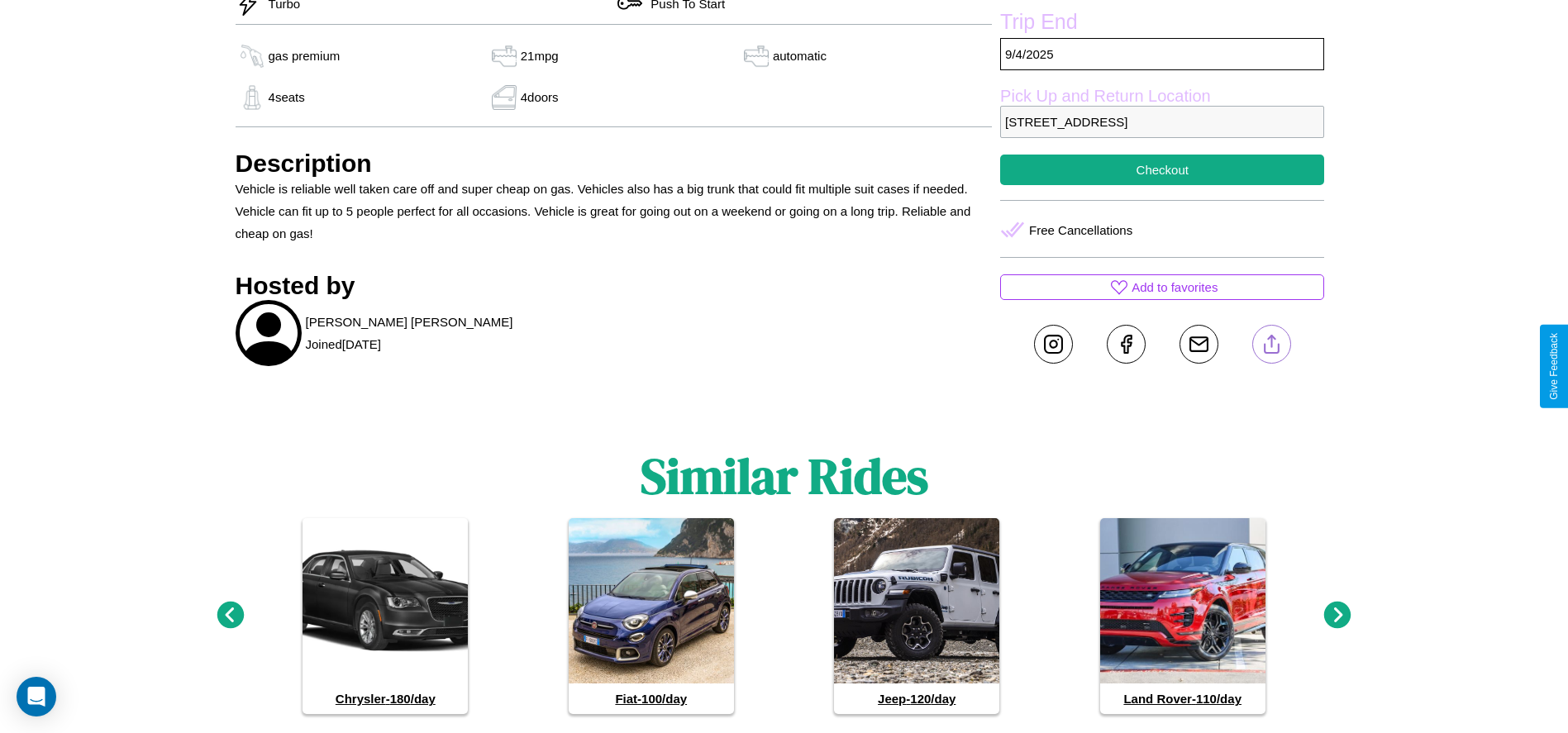
click at [1271, 347] on line at bounding box center [1271, 341] width 0 height 12
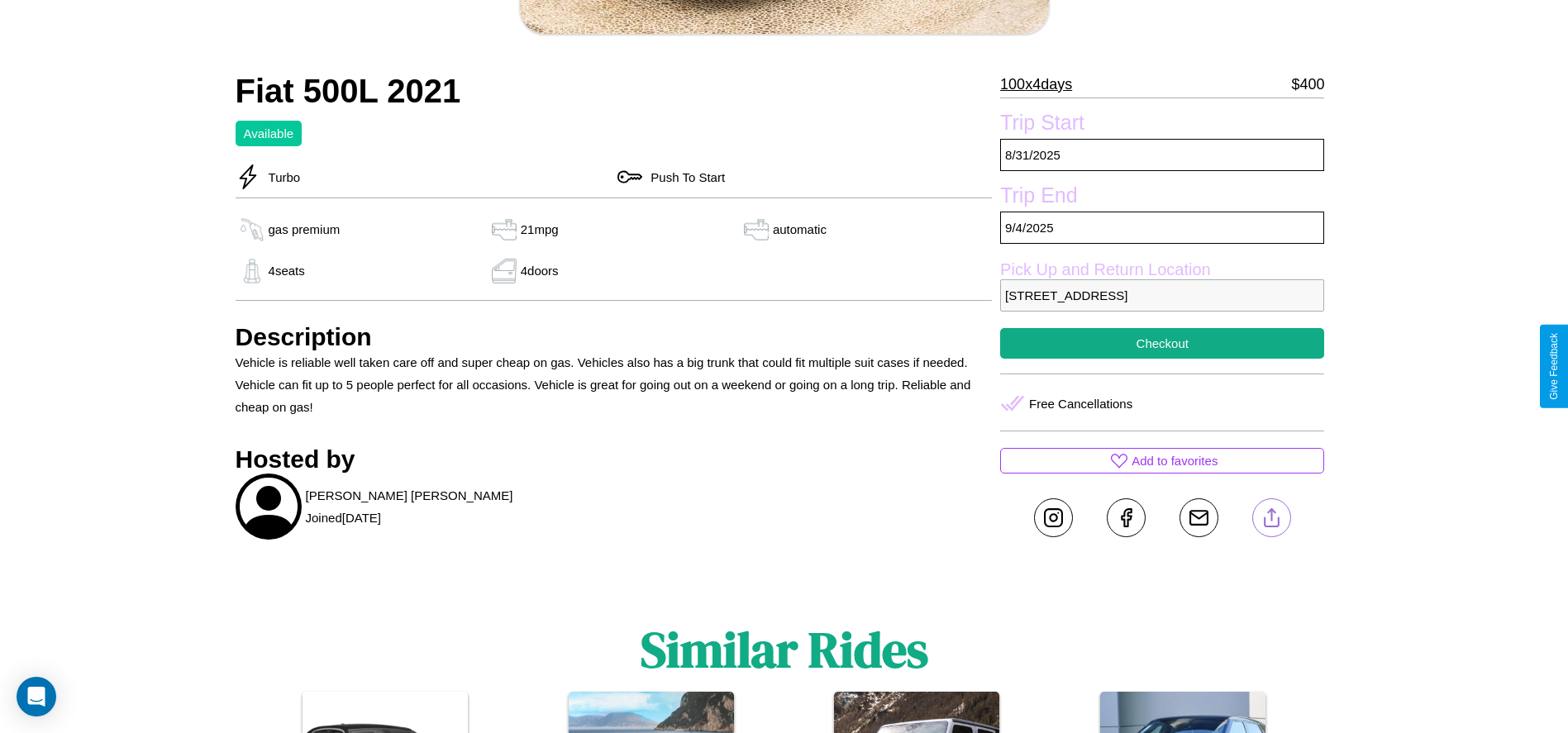
scroll to position [450, 0]
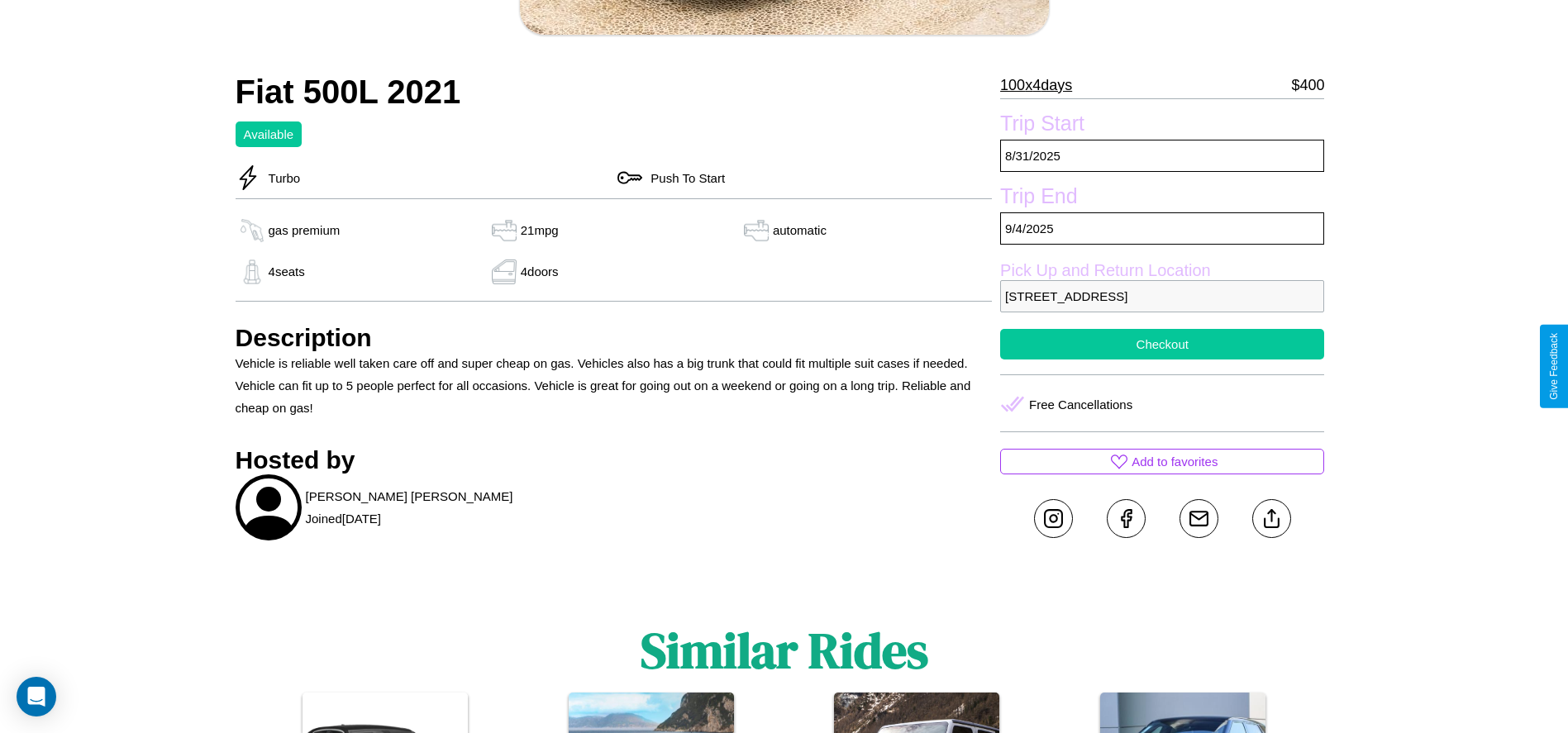
click at [1162, 360] on button "Checkout" at bounding box center [1161, 343] width 324 height 30
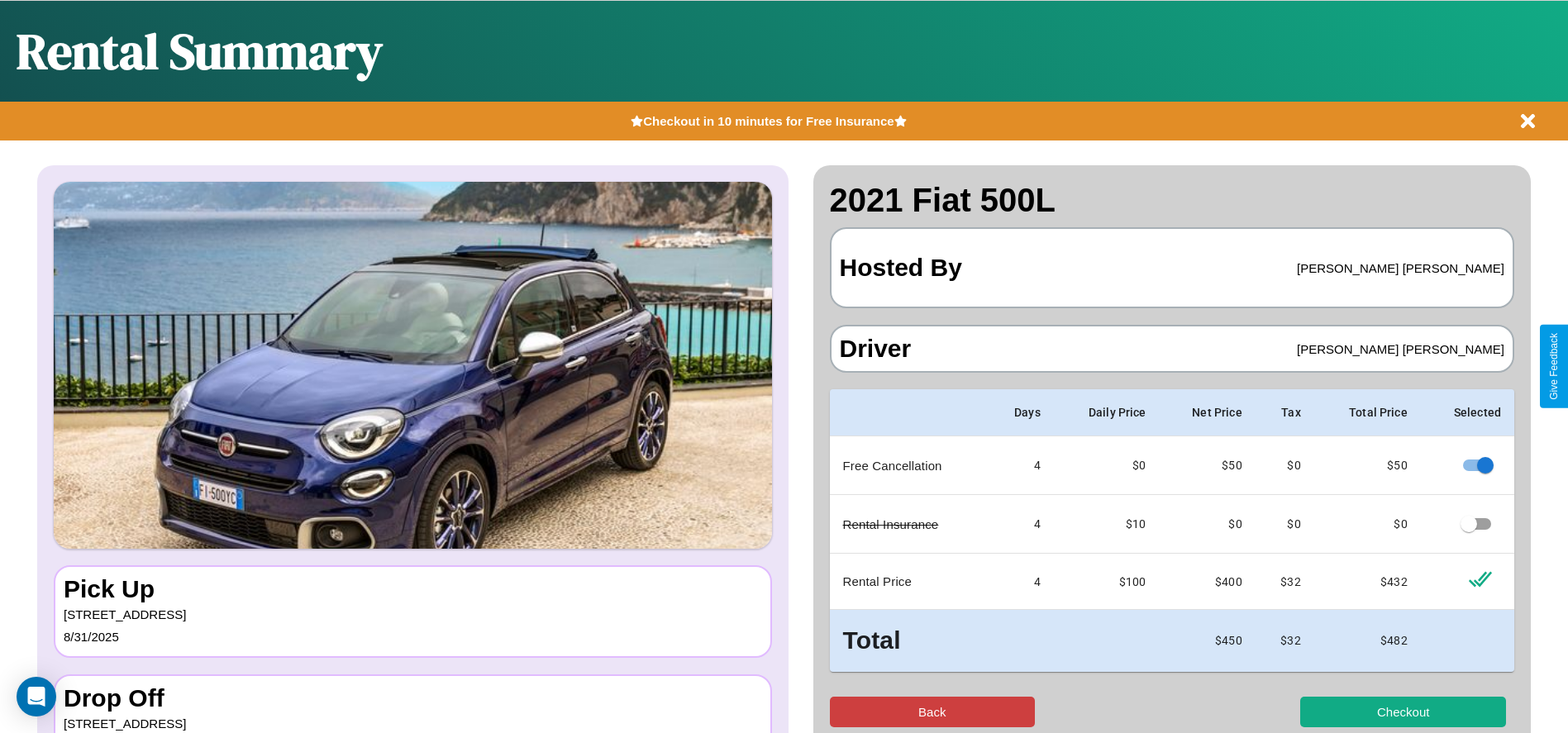
click at [932, 712] on button "Back" at bounding box center [933, 711] width 206 height 30
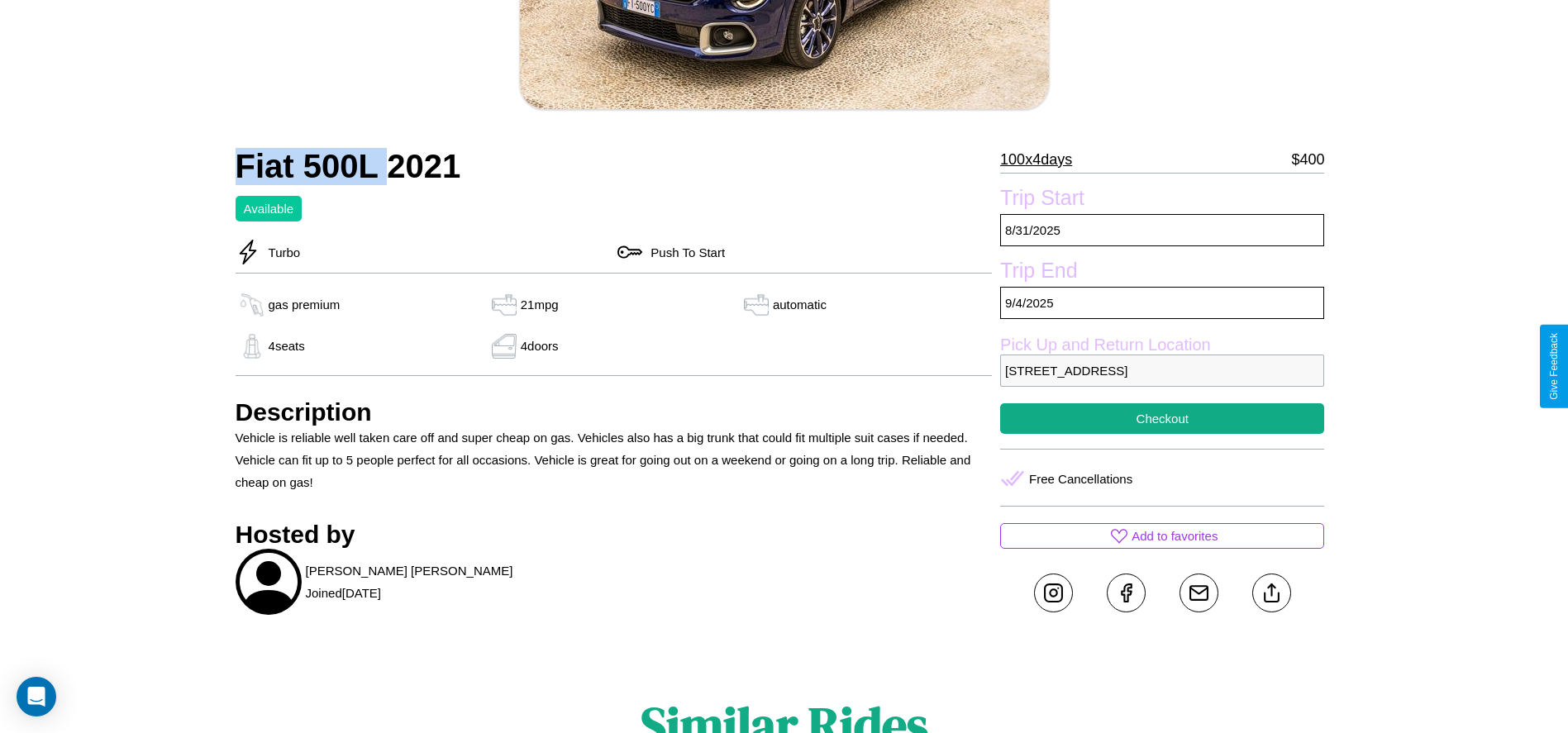
scroll to position [392, 0]
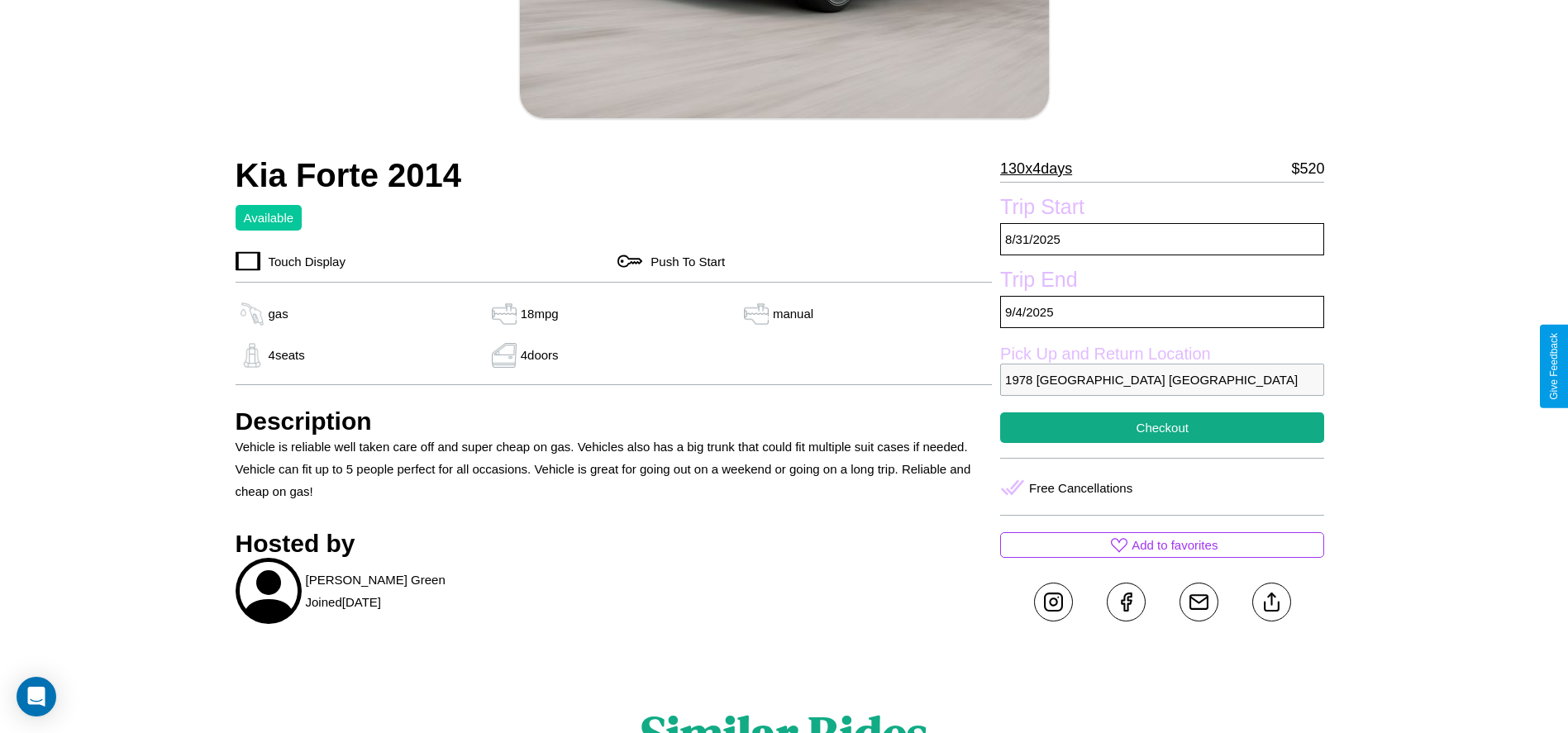
scroll to position [683, 0]
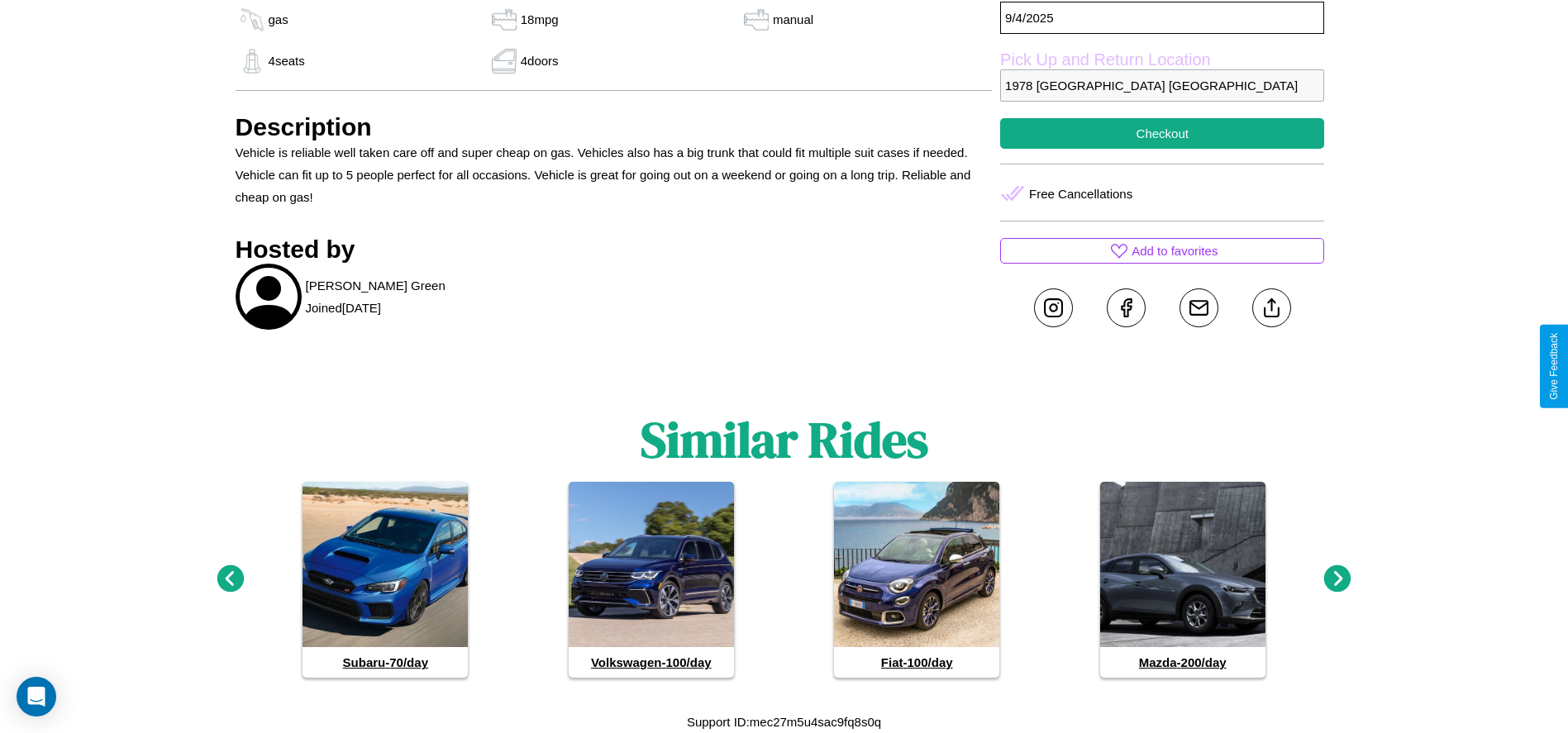
click at [1337, 579] on icon at bounding box center [1337, 578] width 27 height 27
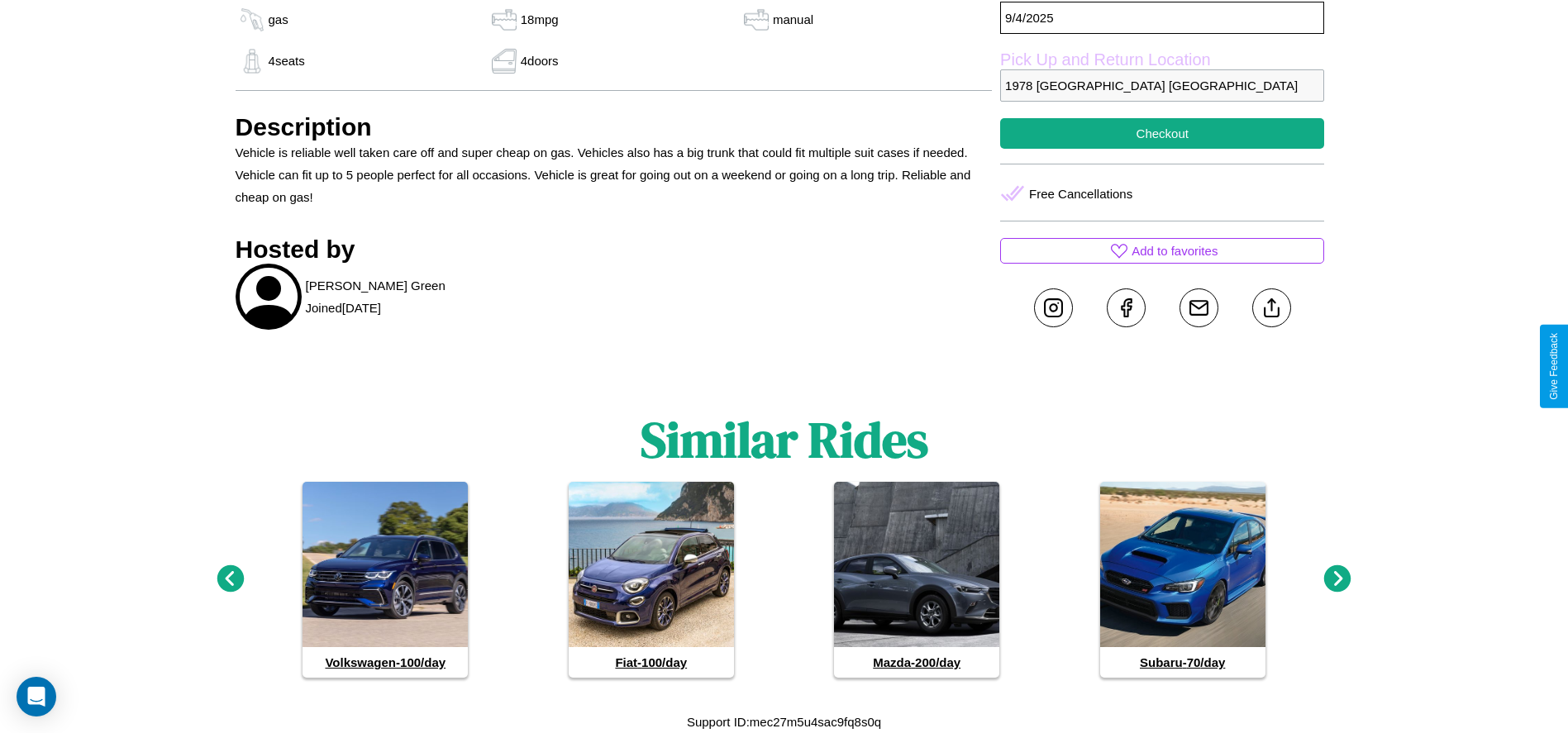
click at [1337, 579] on icon at bounding box center [1337, 578] width 27 height 27
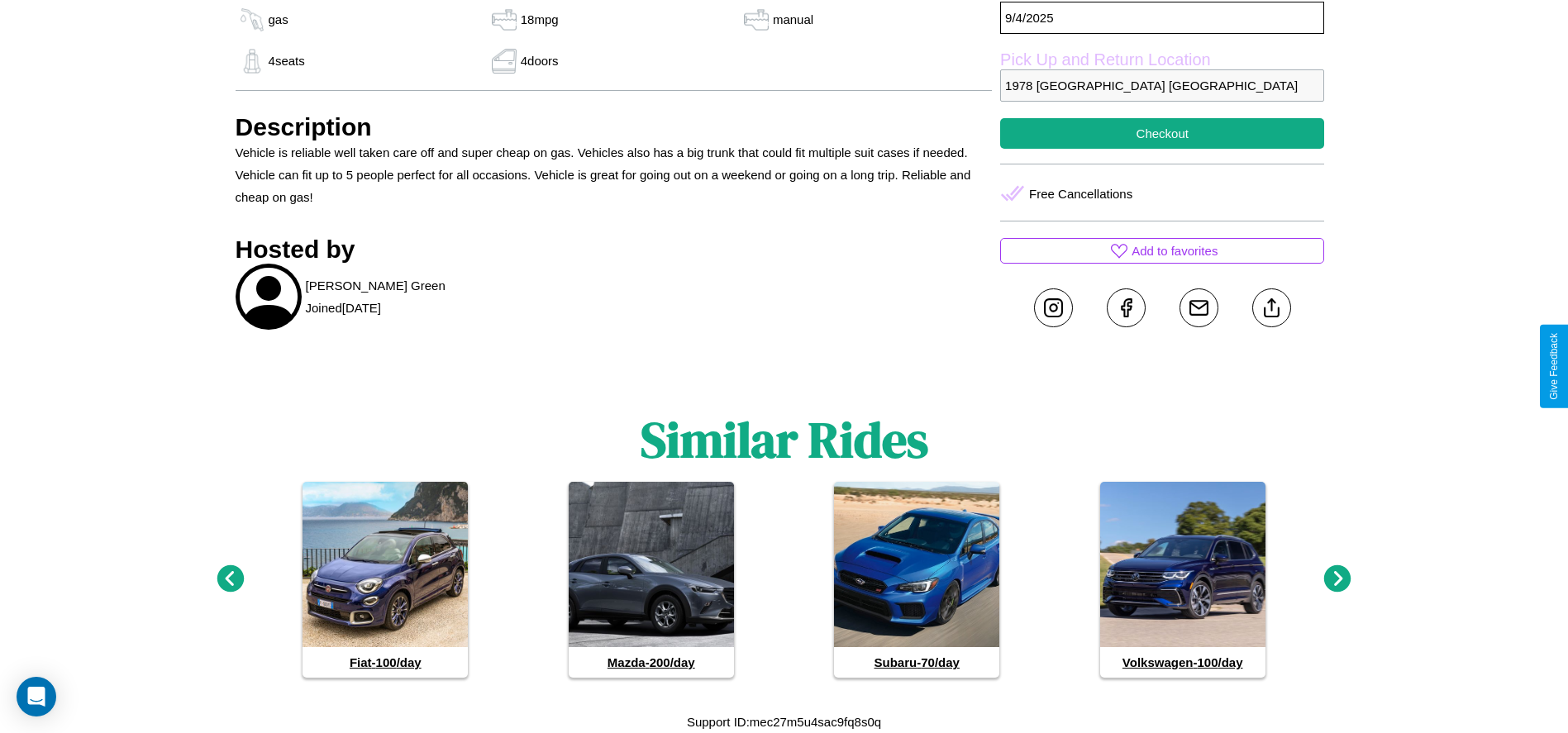
click at [230, 579] on icon at bounding box center [231, 578] width 27 height 27
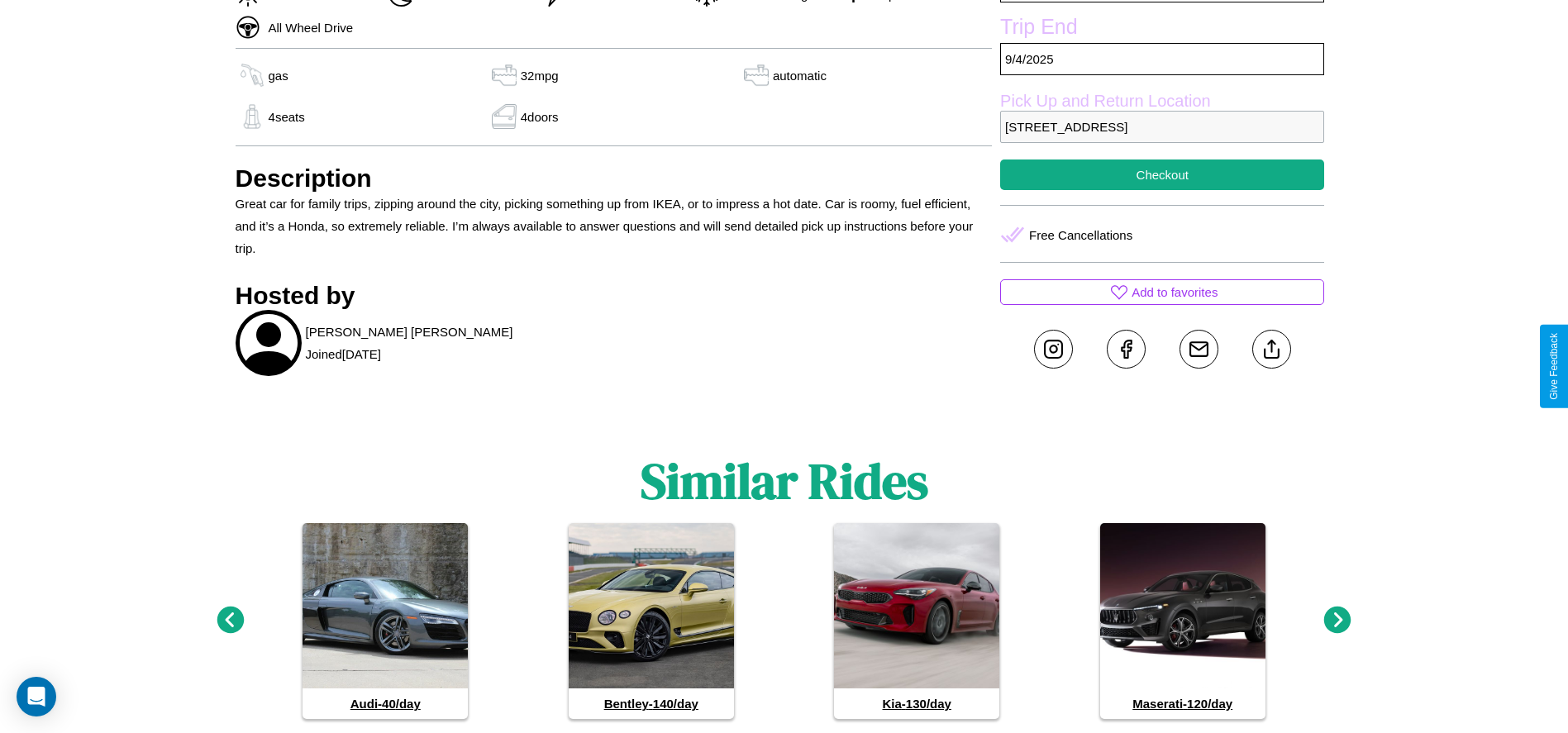
scroll to position [624, 0]
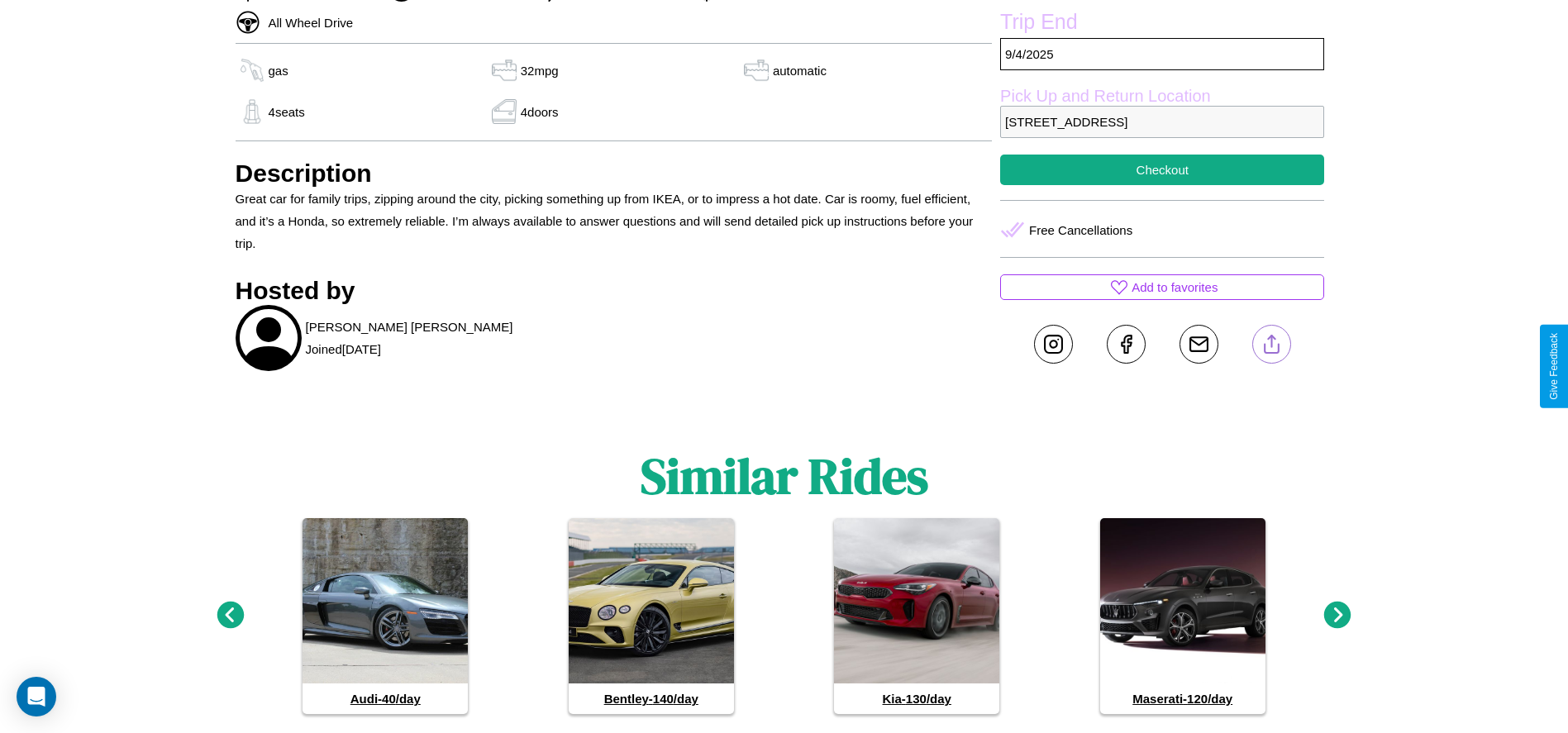
click at [1271, 347] on line at bounding box center [1271, 341] width 0 height 12
